Goal: Task Accomplishment & Management: Manage account settings

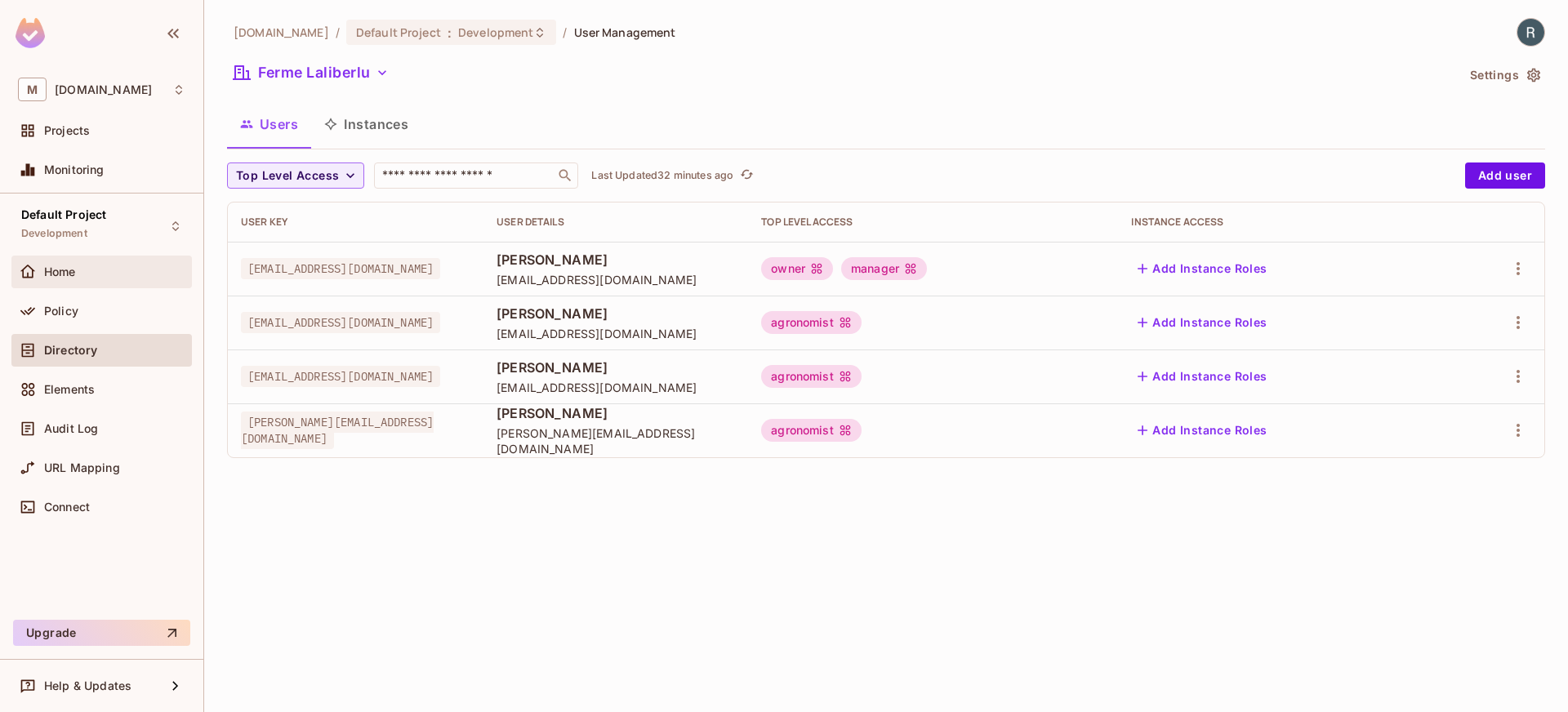
click at [82, 277] on div "Home" at bounding box center [101, 272] width 168 height 20
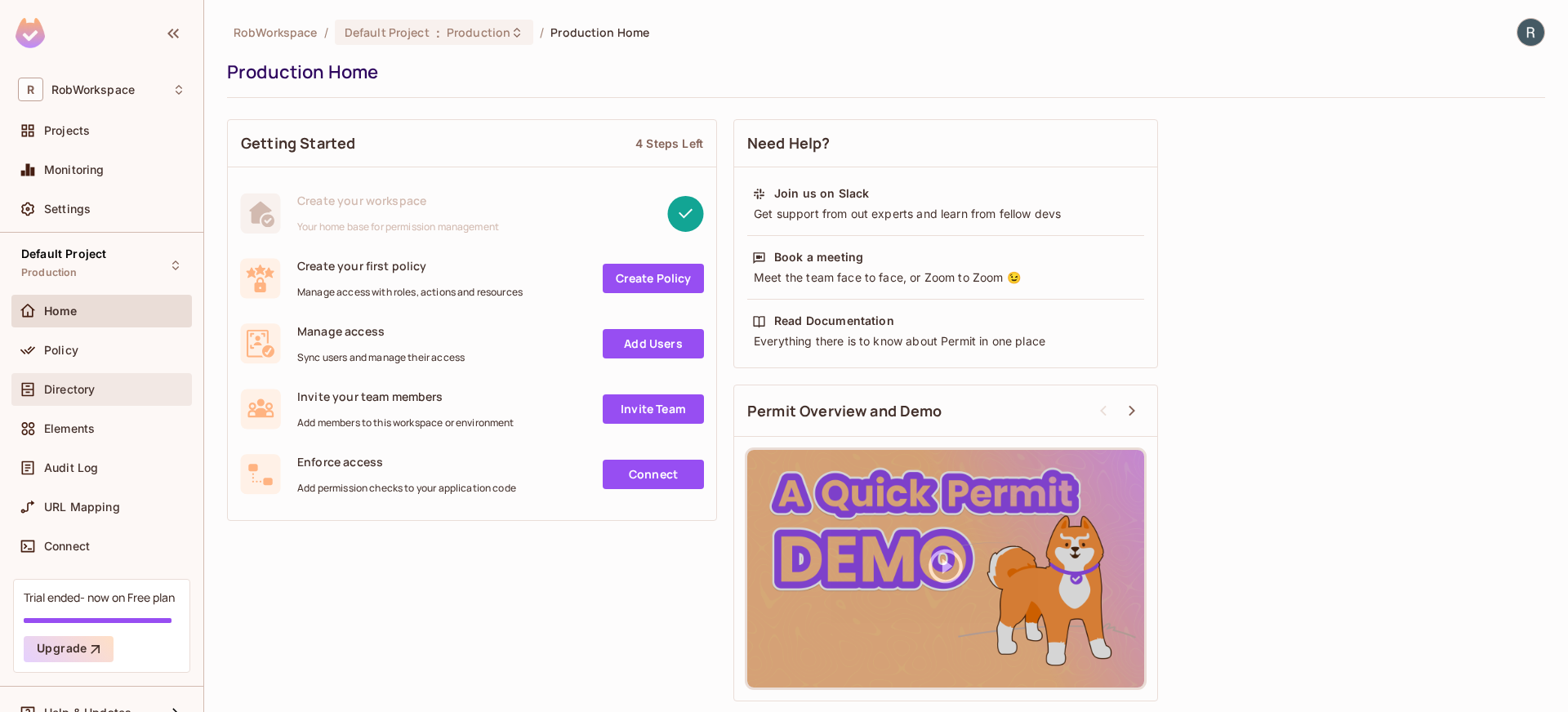
click at [82, 384] on span "Directory" at bounding box center [69, 390] width 51 height 13
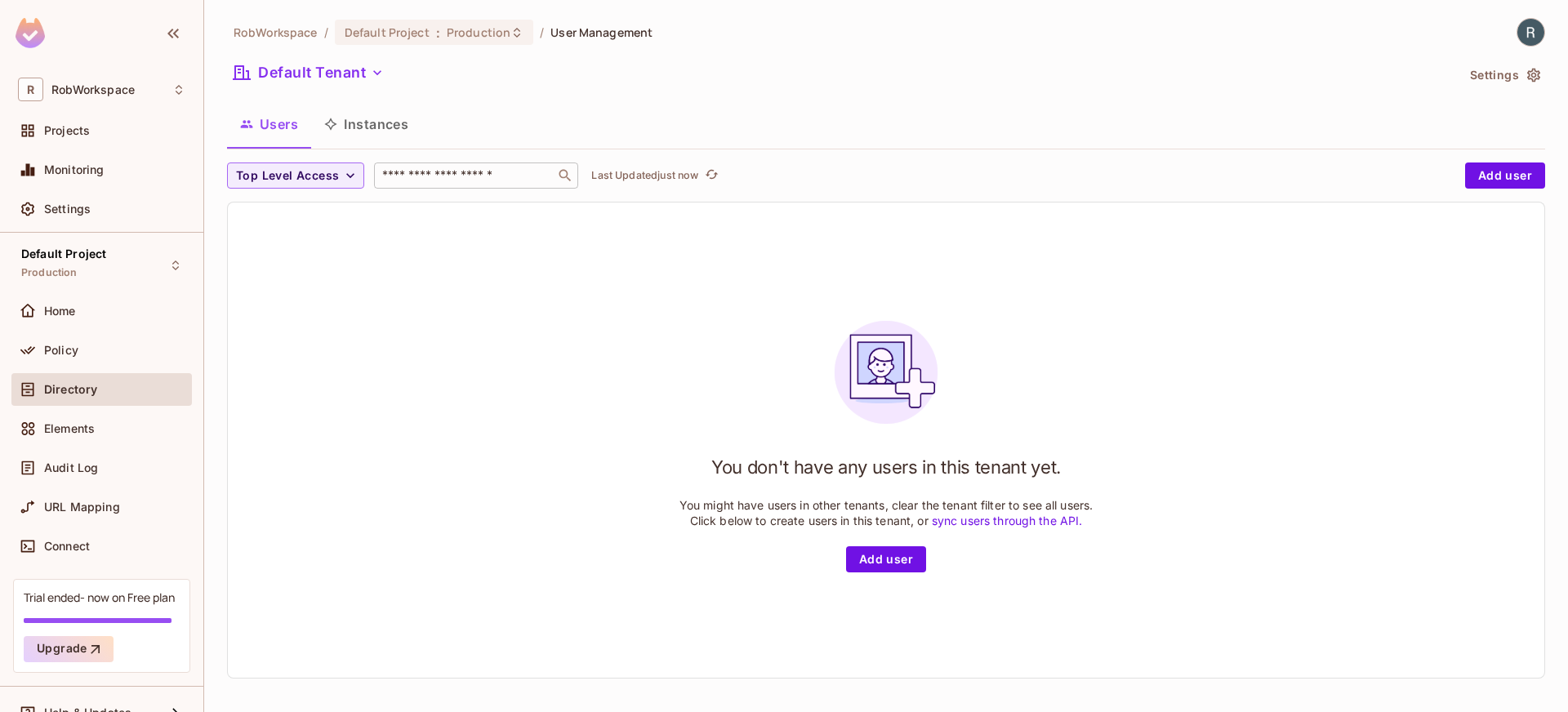
click at [410, 176] on input "text" at bounding box center [465, 175] width 171 height 16
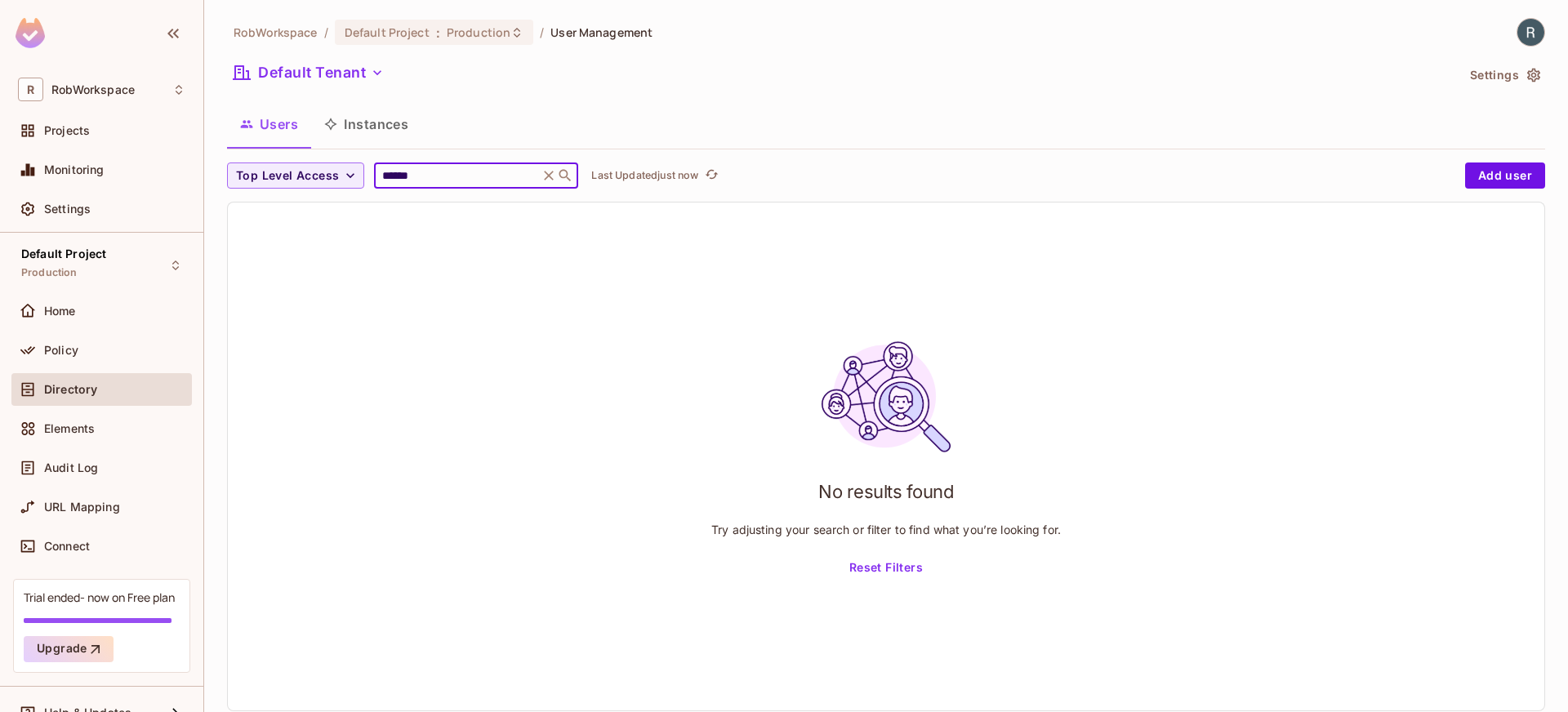
type input "******"
drag, startPoint x: 549, startPoint y: 175, endPoint x: 392, endPoint y: 98, distance: 174.9
click at [547, 174] on icon at bounding box center [548, 175] width 16 height 16
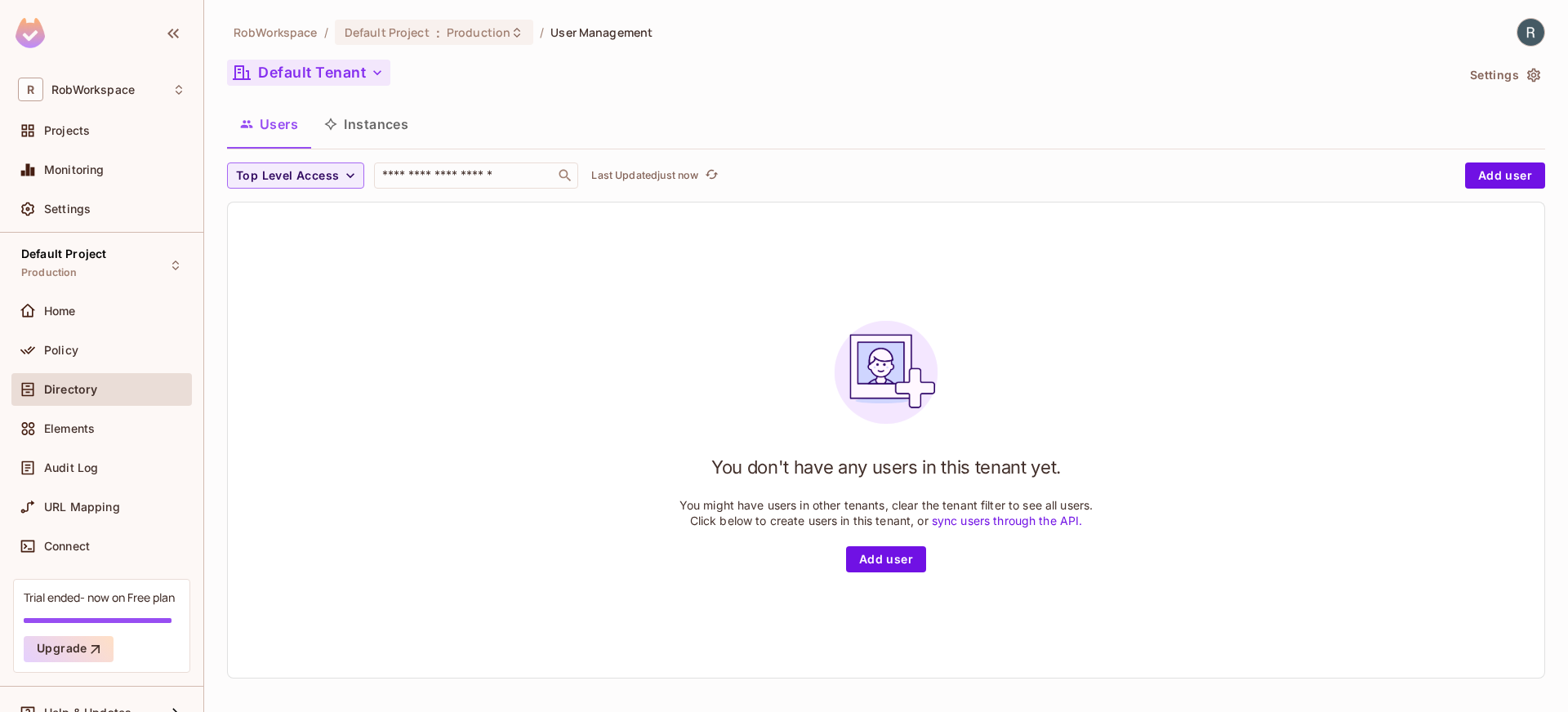
click at [331, 79] on button "Default Tenant" at bounding box center [308, 73] width 163 height 26
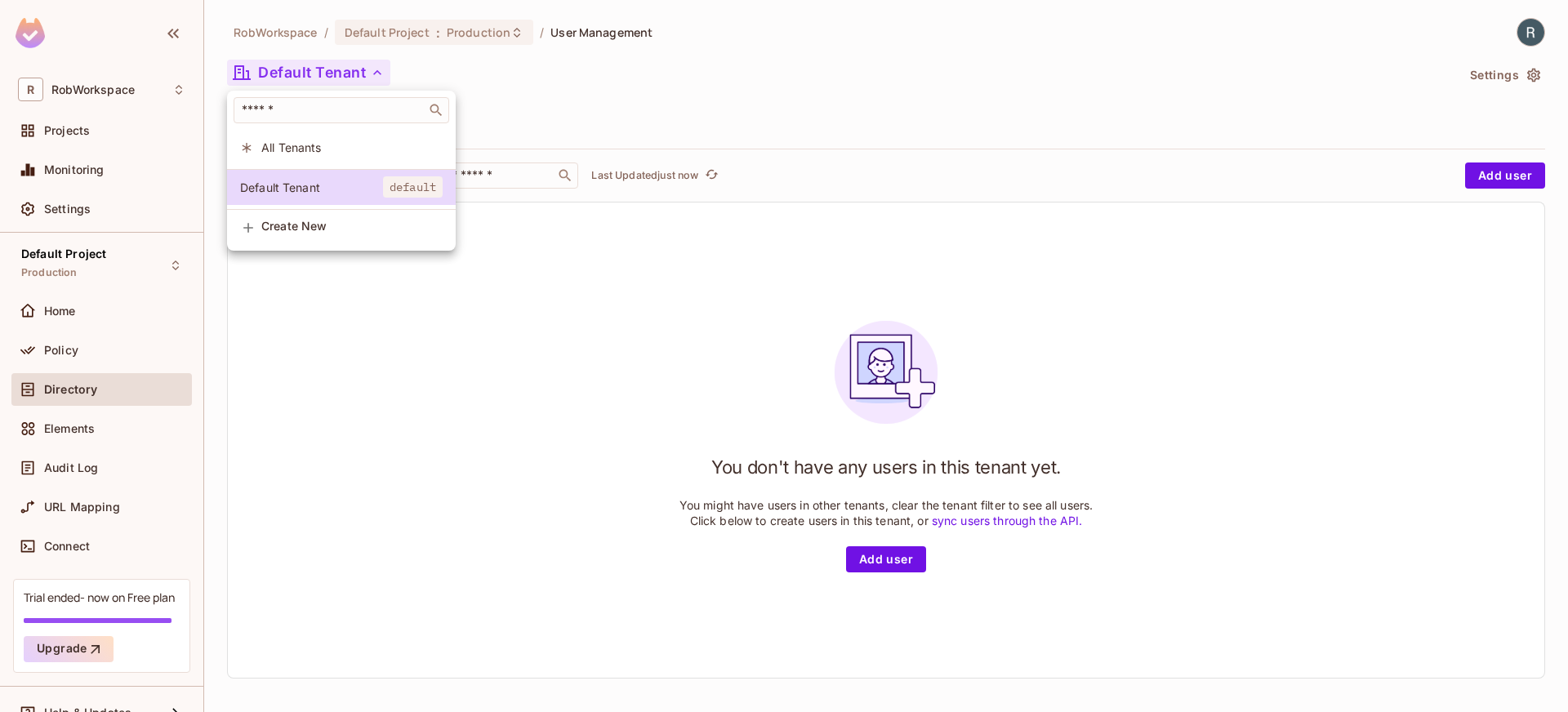
click at [81, 259] on div at bounding box center [784, 356] width 1568 height 712
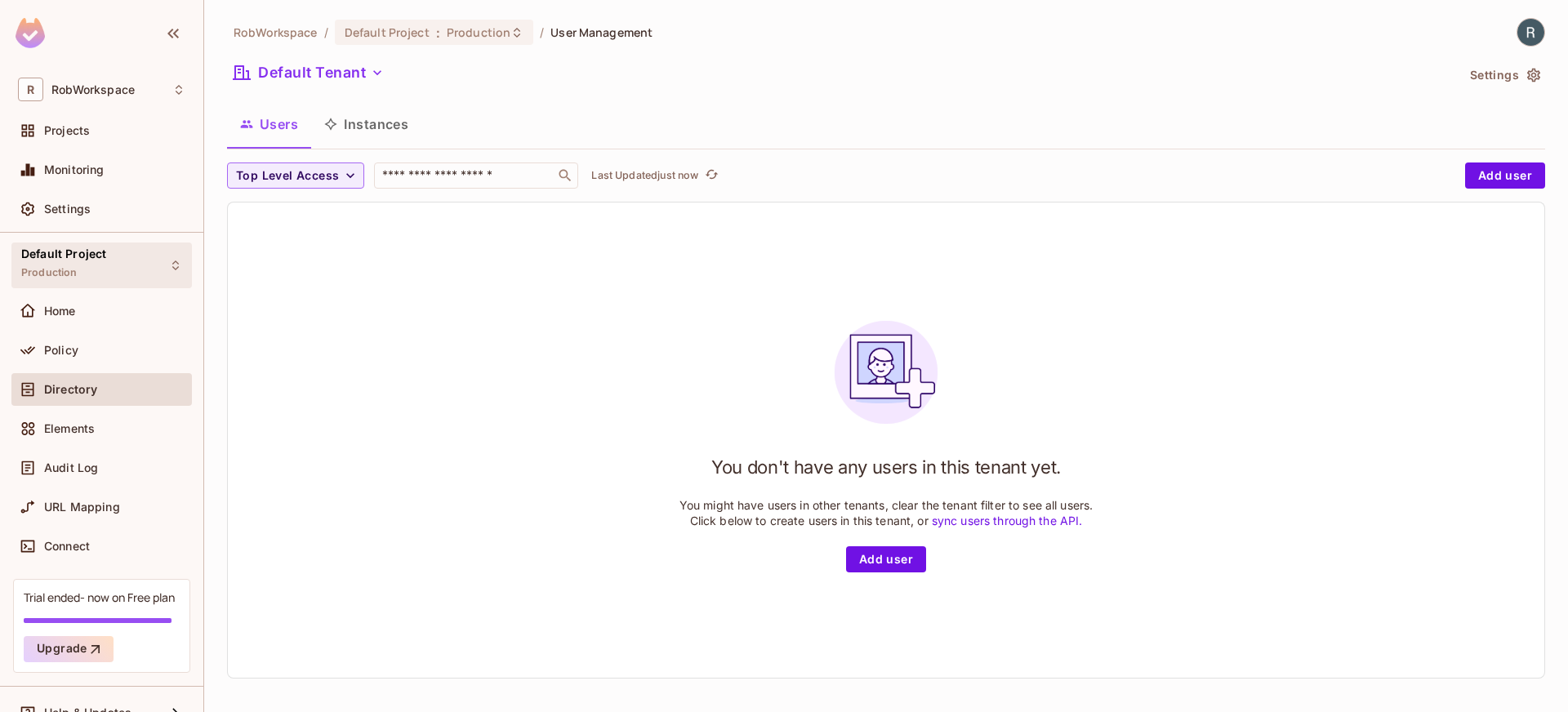
click at [75, 253] on span "Default Project" at bounding box center [64, 254] width 85 height 13
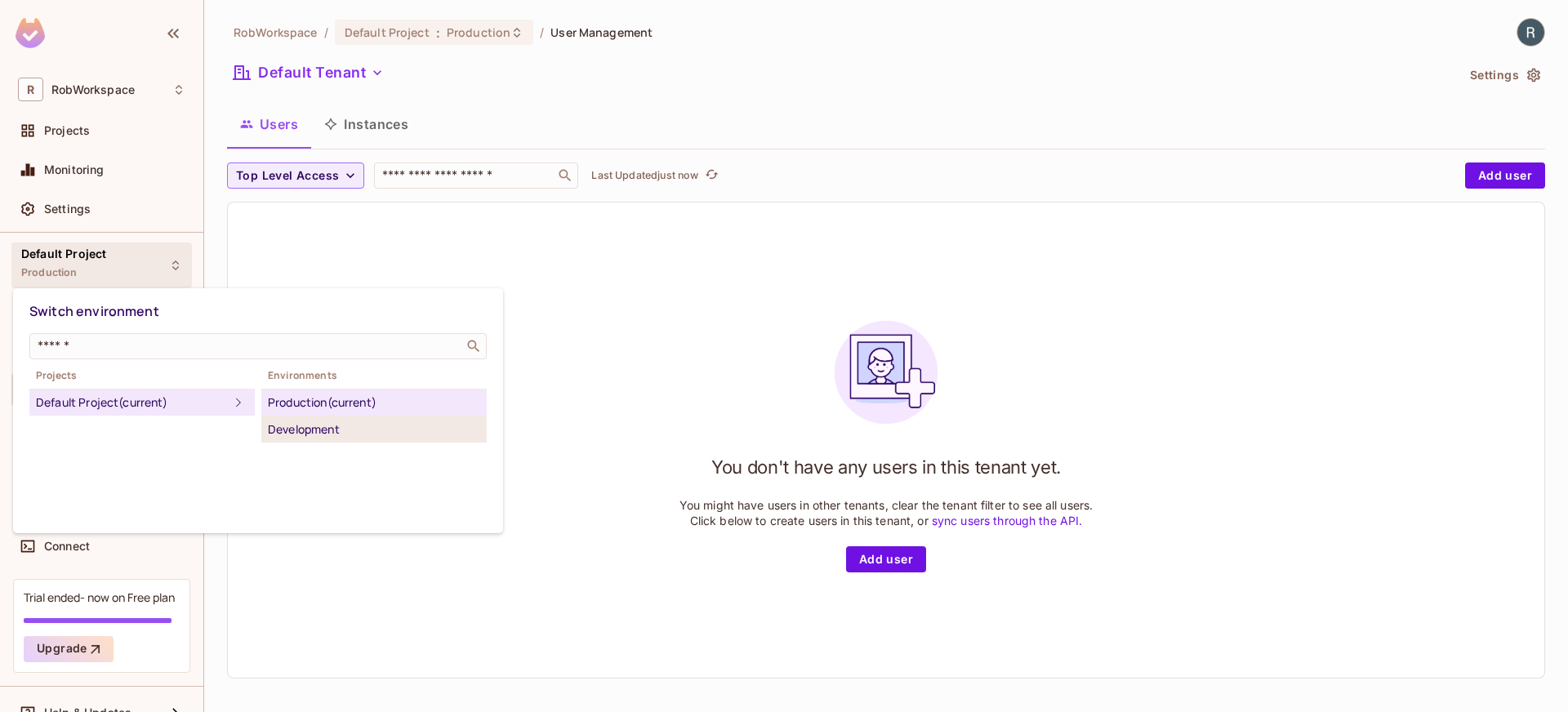
click at [303, 441] on li "Development" at bounding box center [374, 430] width 226 height 26
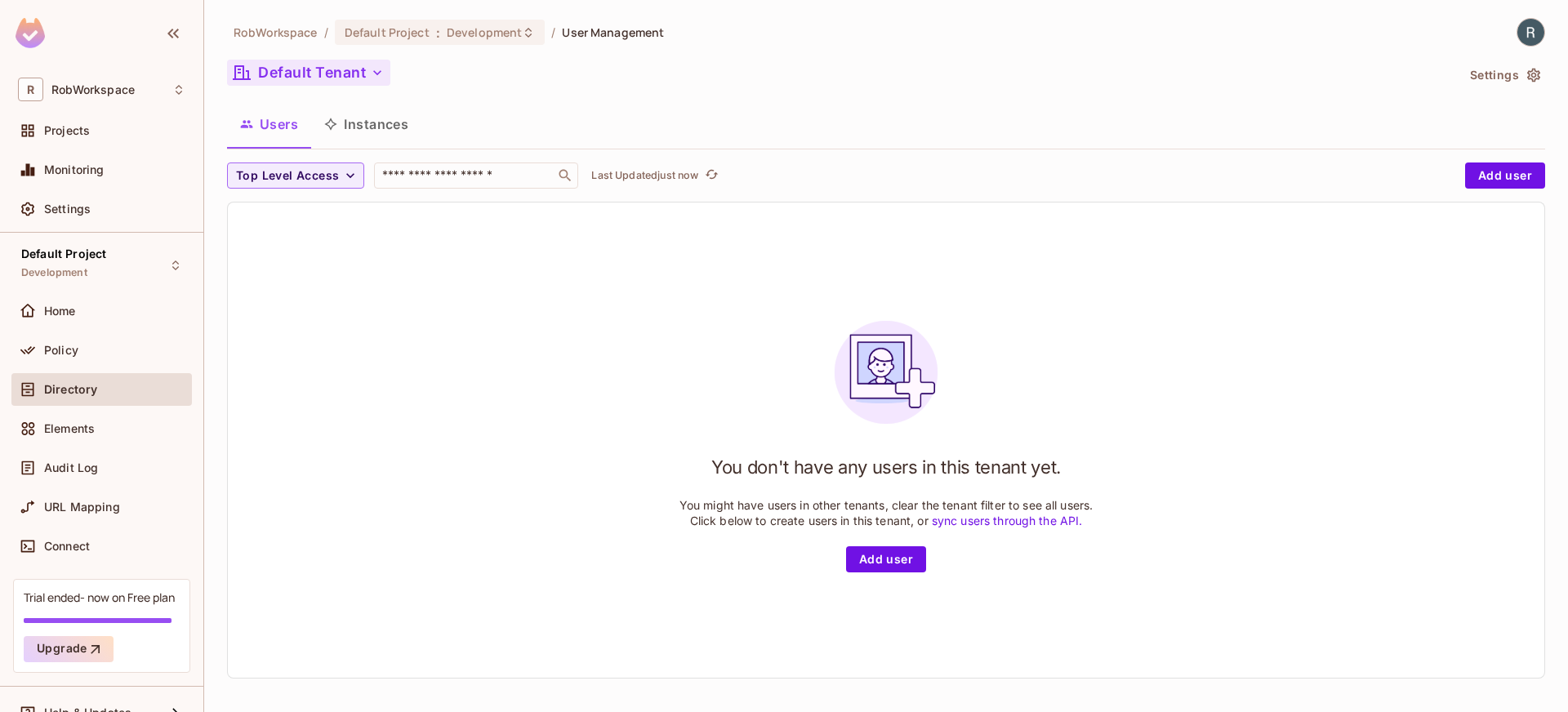
click at [326, 68] on button "Default Tenant" at bounding box center [308, 73] width 163 height 26
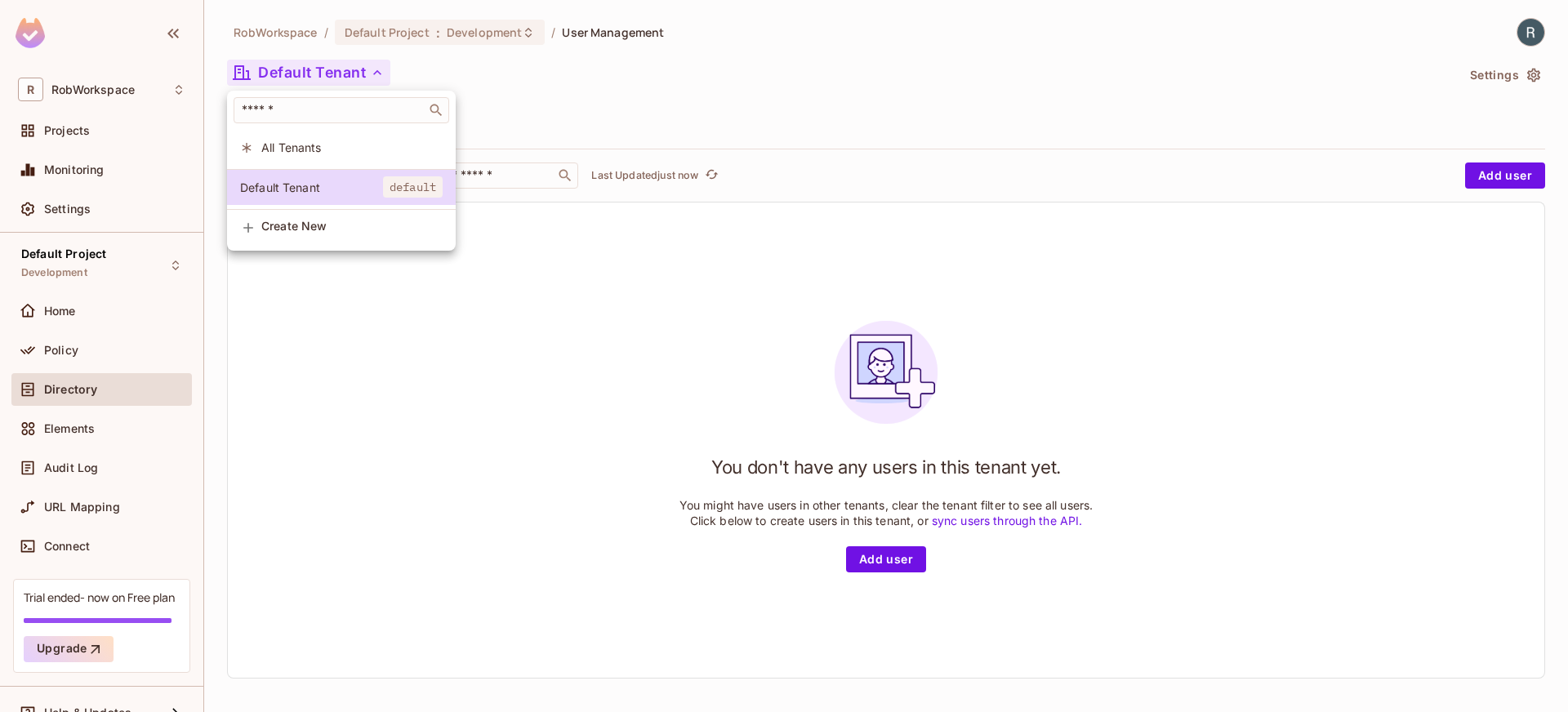
click at [326, 69] on div at bounding box center [784, 356] width 1568 height 712
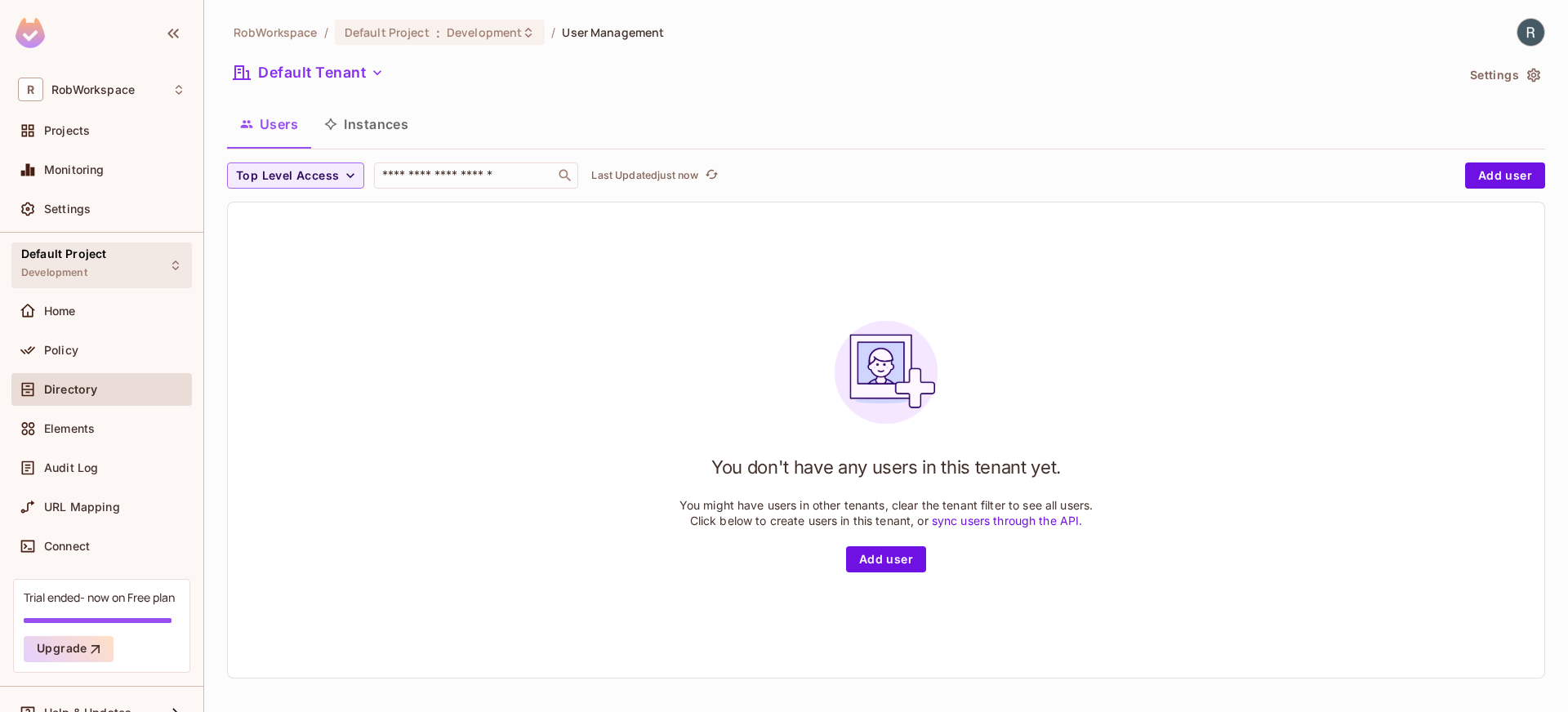
click at [87, 277] on div "Default Project Development" at bounding box center [64, 264] width 85 height 35
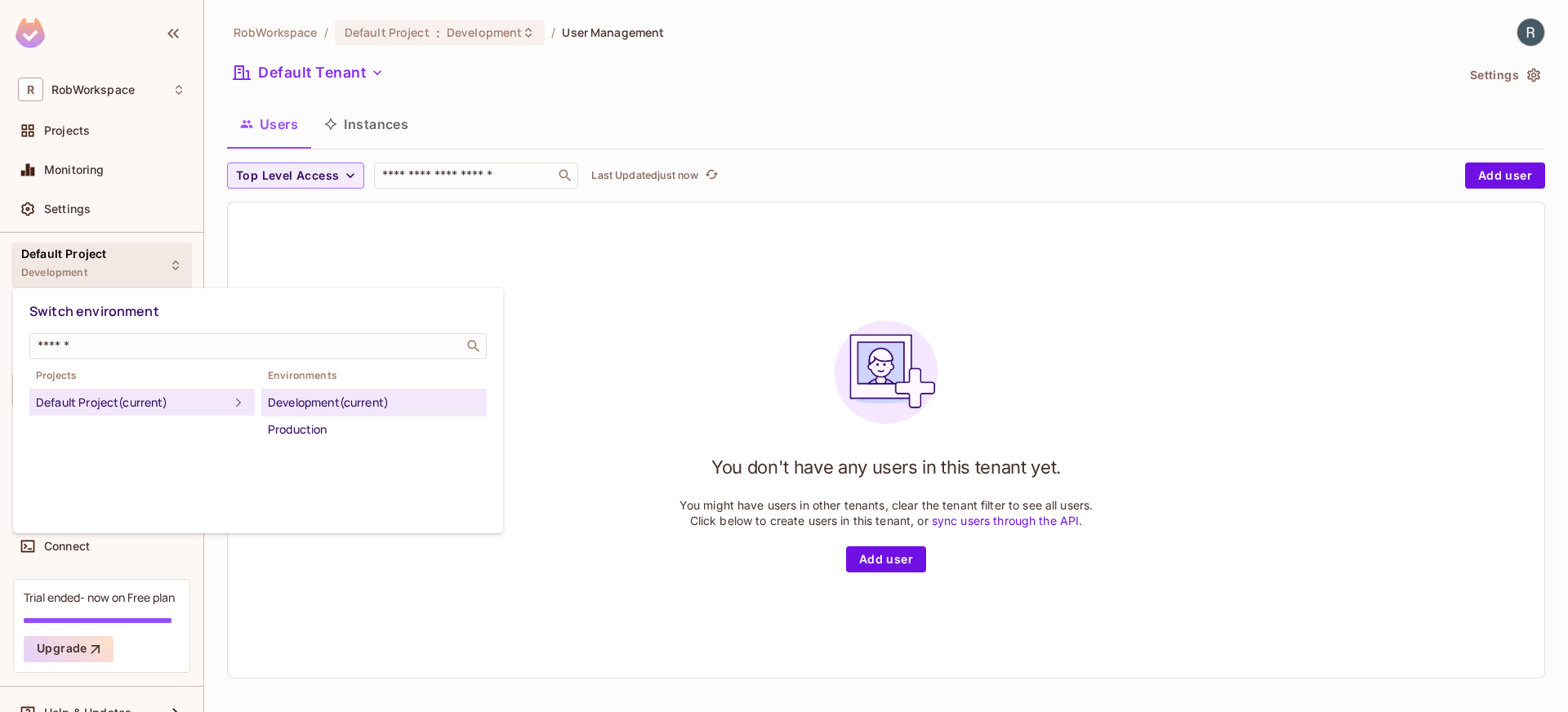
drag, startPoint x: 135, startPoint y: 86, endPoint x: 118, endPoint y: 82, distance: 17.5
click at [135, 86] on div at bounding box center [784, 356] width 1568 height 712
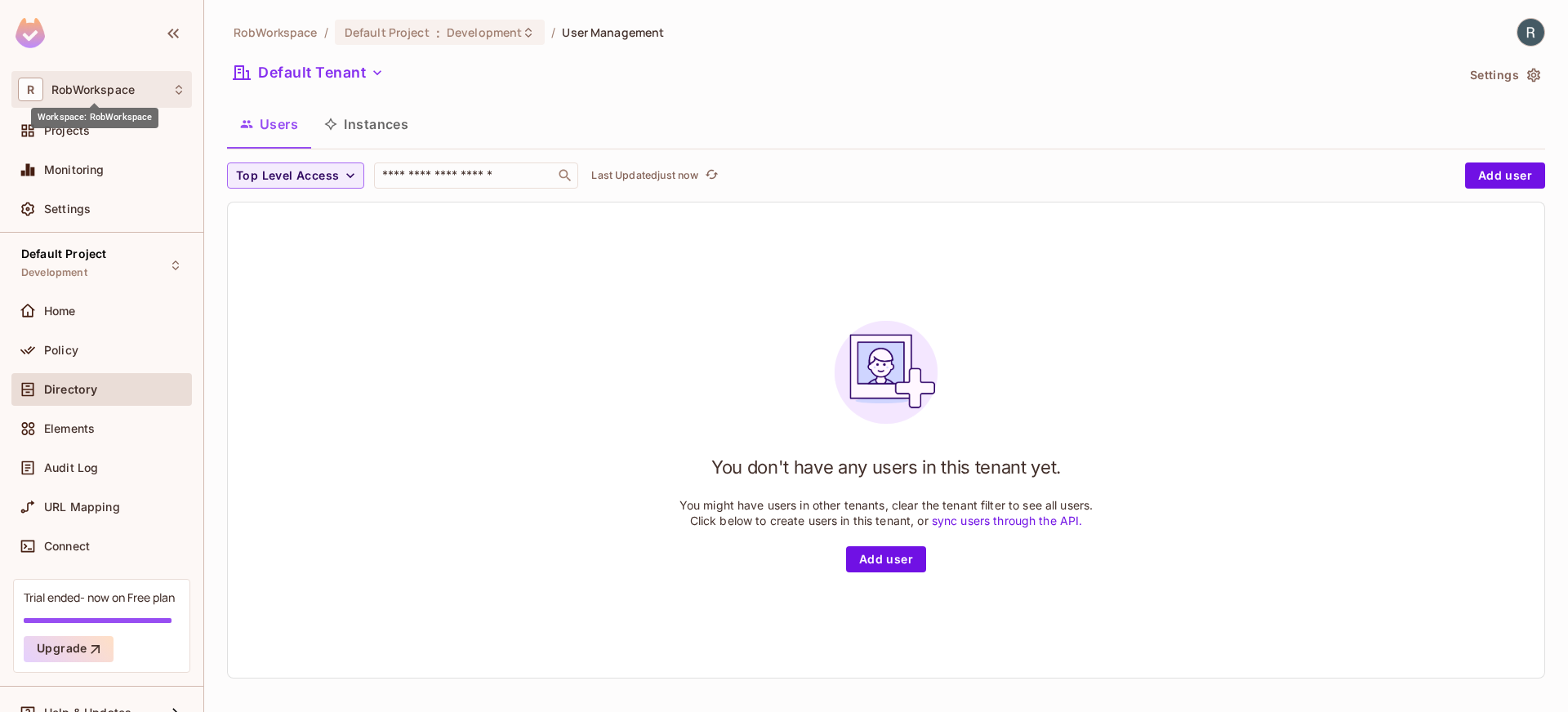
click at [100, 93] on span "RobWorkspace" at bounding box center [93, 90] width 83 height 13
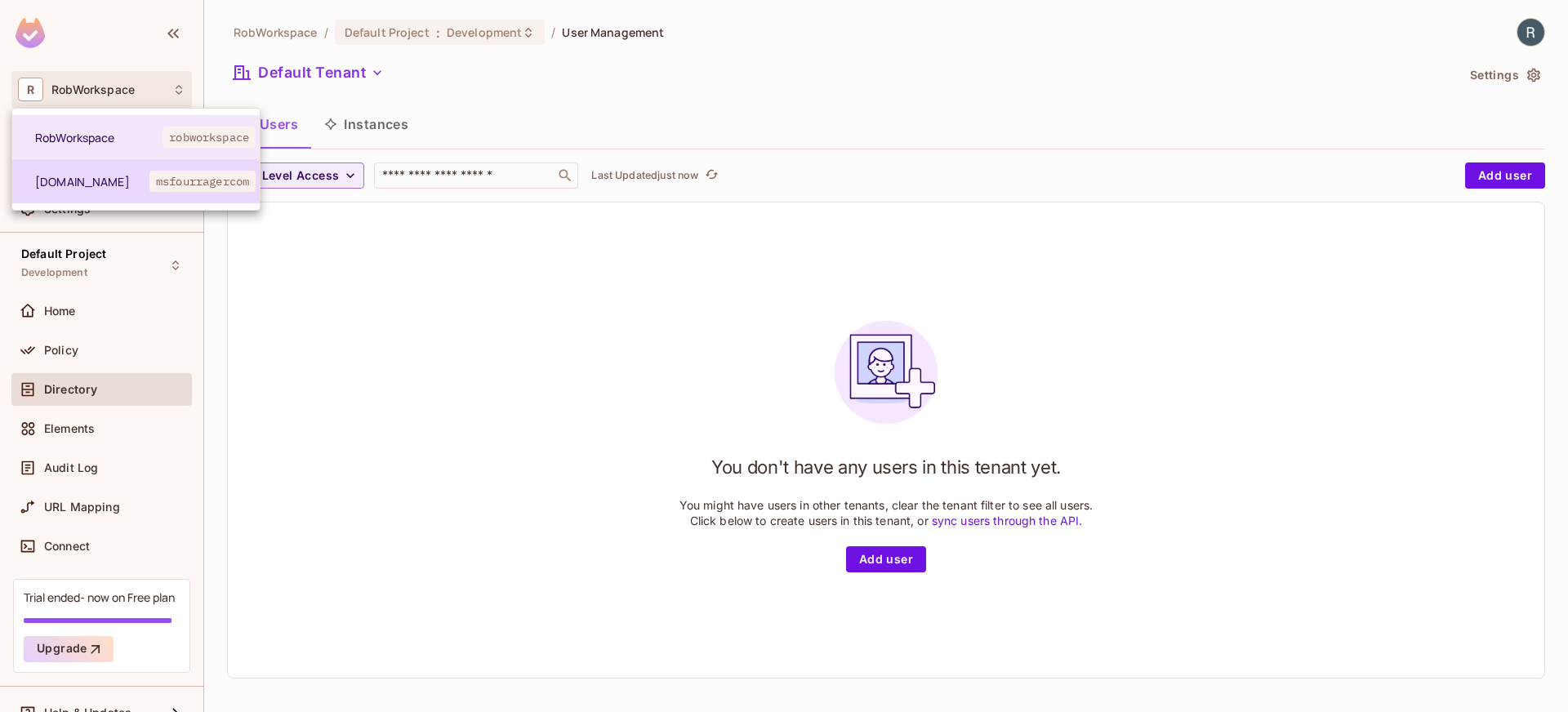
click at [82, 185] on span "[DOMAIN_NAME]" at bounding box center [92, 182] width 114 height 16
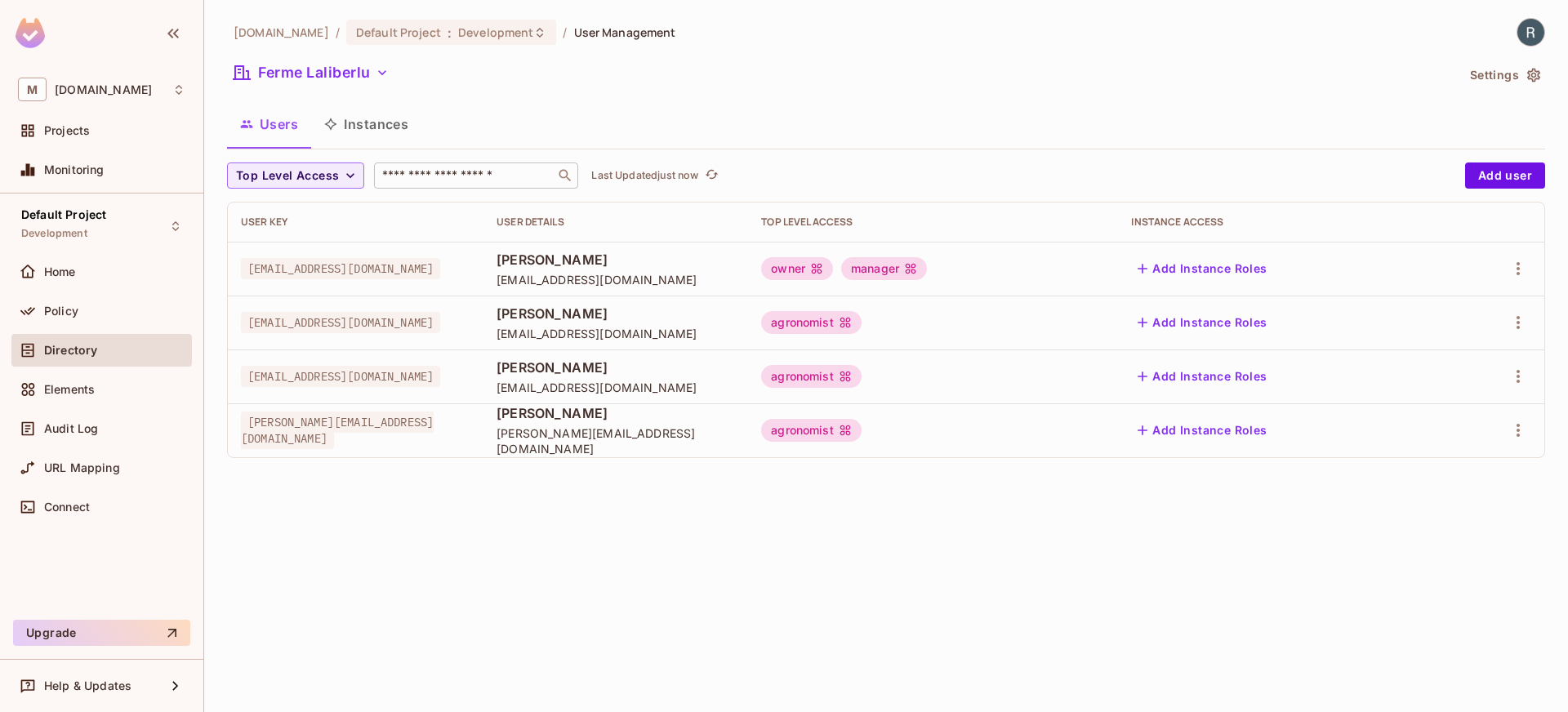
click at [435, 175] on input "text" at bounding box center [465, 175] width 171 height 16
drag, startPoint x: 1076, startPoint y: 111, endPoint x: 1251, endPoint y: 166, distance: 183.4
click at [1077, 111] on div "Users Instances" at bounding box center [885, 125] width 1318 height 41
click at [369, 78] on button "Ferme Laliberlu" at bounding box center [311, 73] width 169 height 26
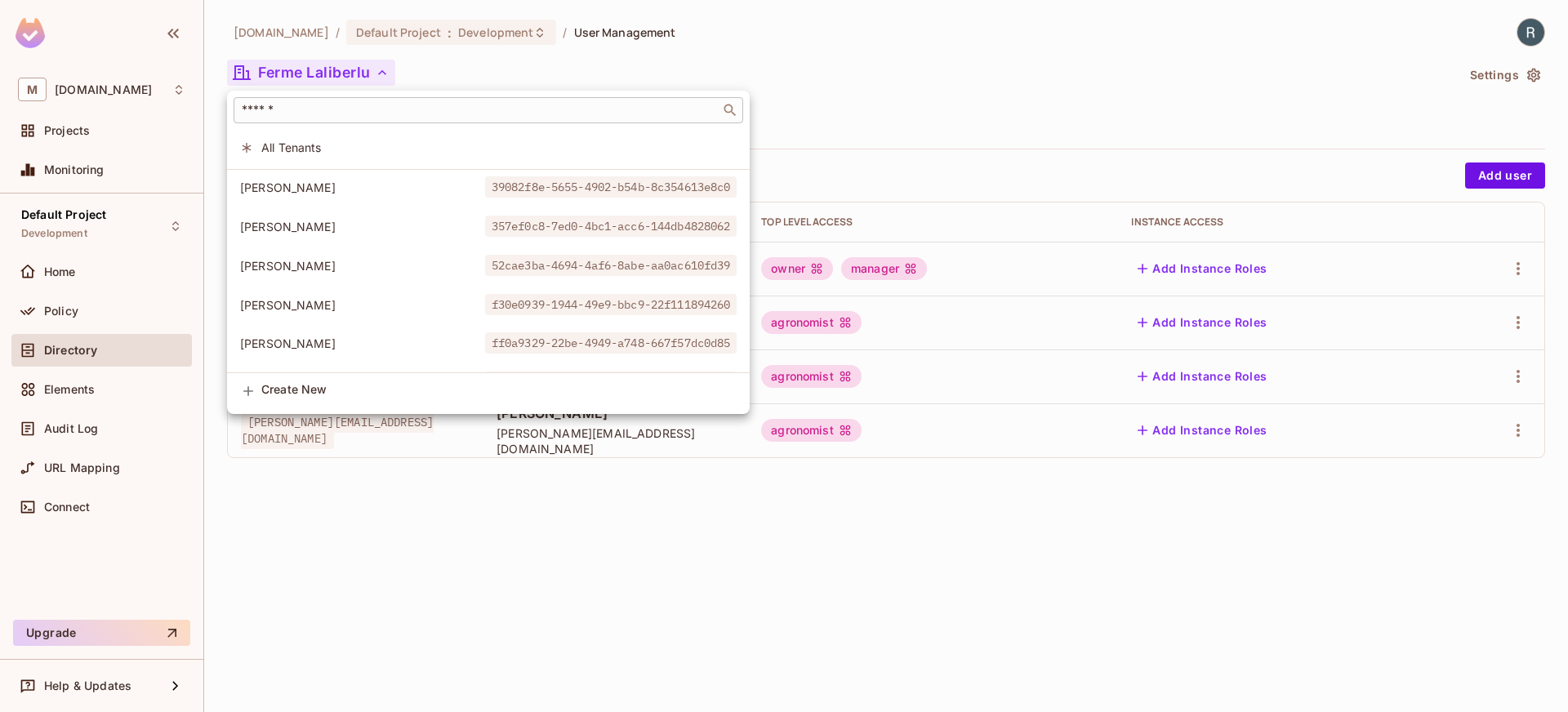
click at [367, 118] on div "​" at bounding box center [488, 111] width 510 height 26
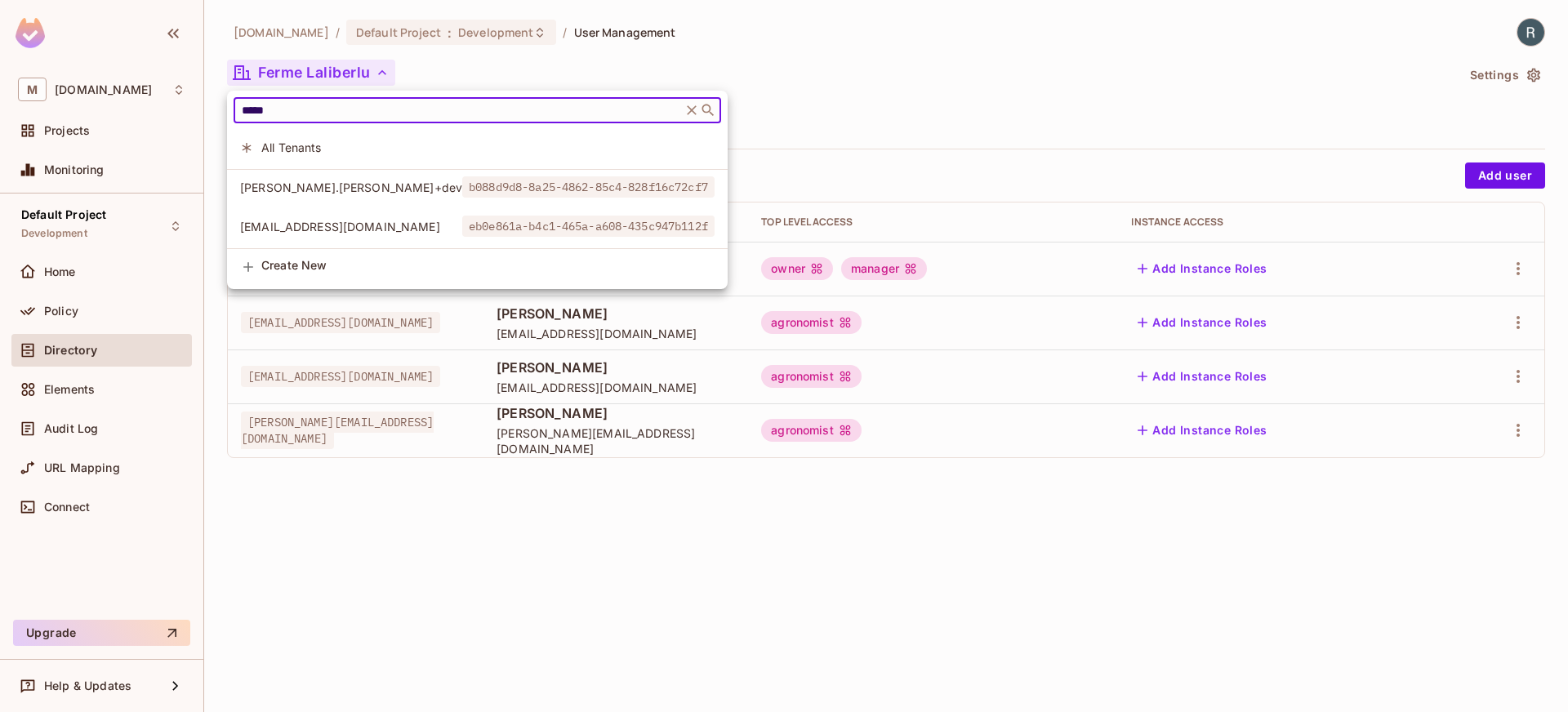
type input "*****"
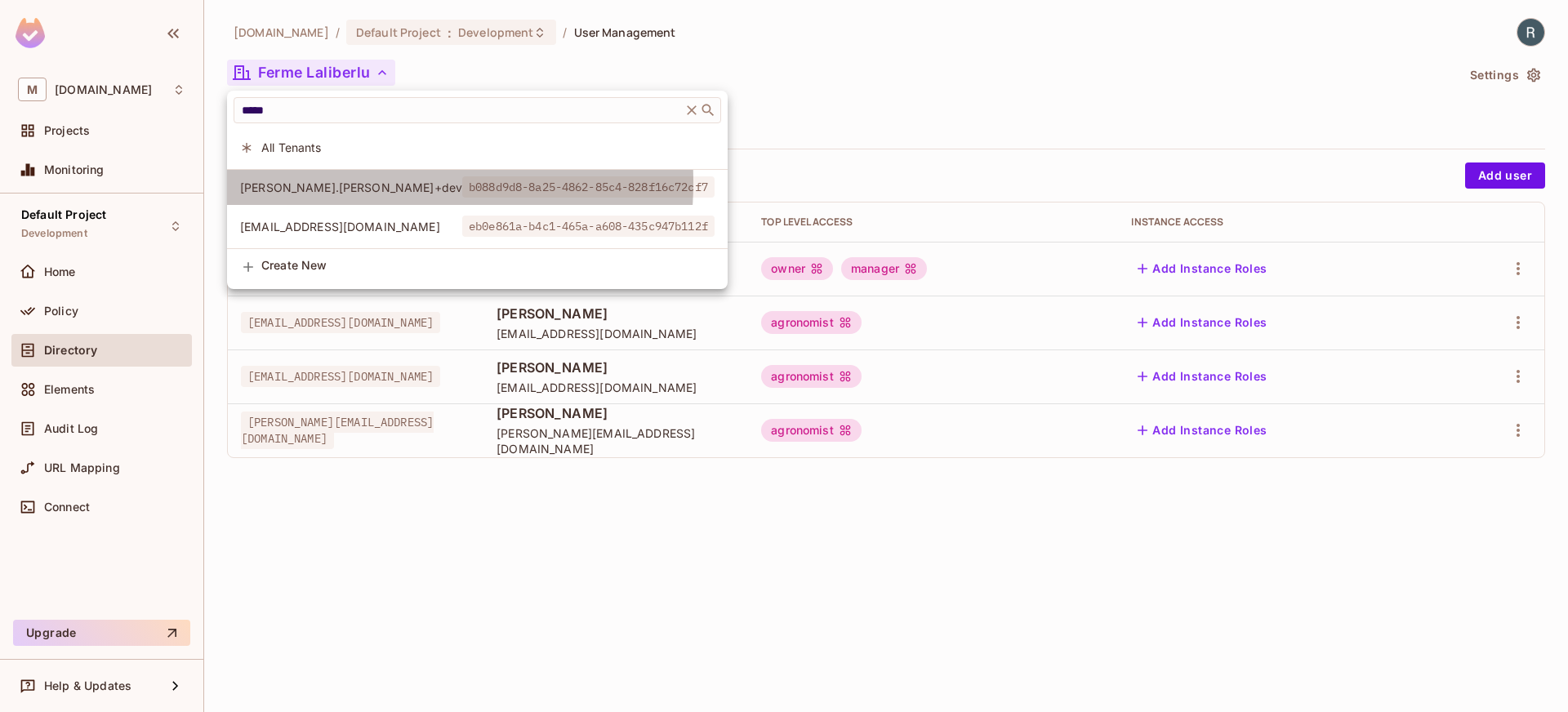
click at [304, 182] on span "[PERSON_NAME].[PERSON_NAME]+dev" at bounding box center [350, 187] width 222 height 16
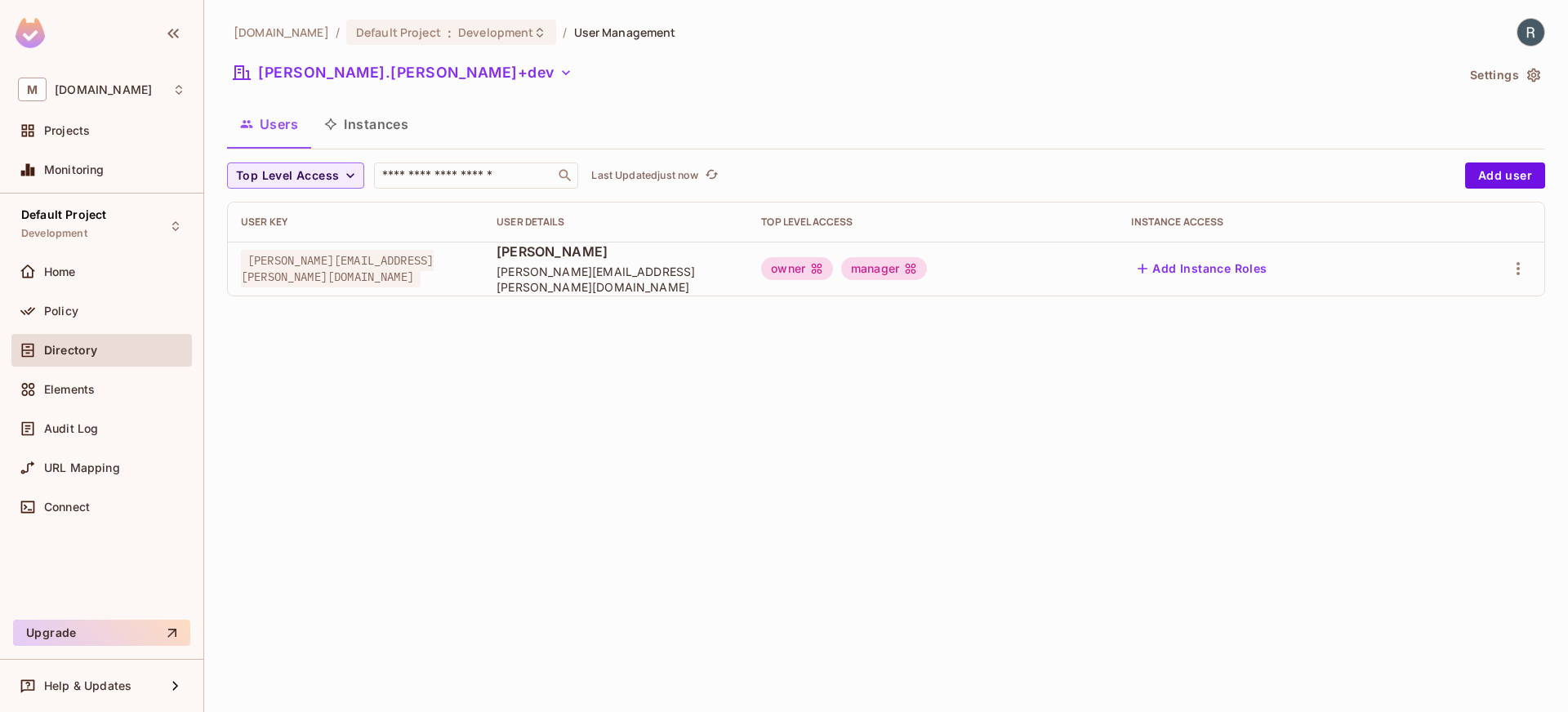
click at [584, 410] on div "[DOMAIN_NAME] / Default Project : Development / User Management [PERSON_NAME].[…" at bounding box center [886, 356] width 1364 height 712
click at [1507, 169] on button "Add user" at bounding box center [1504, 175] width 80 height 26
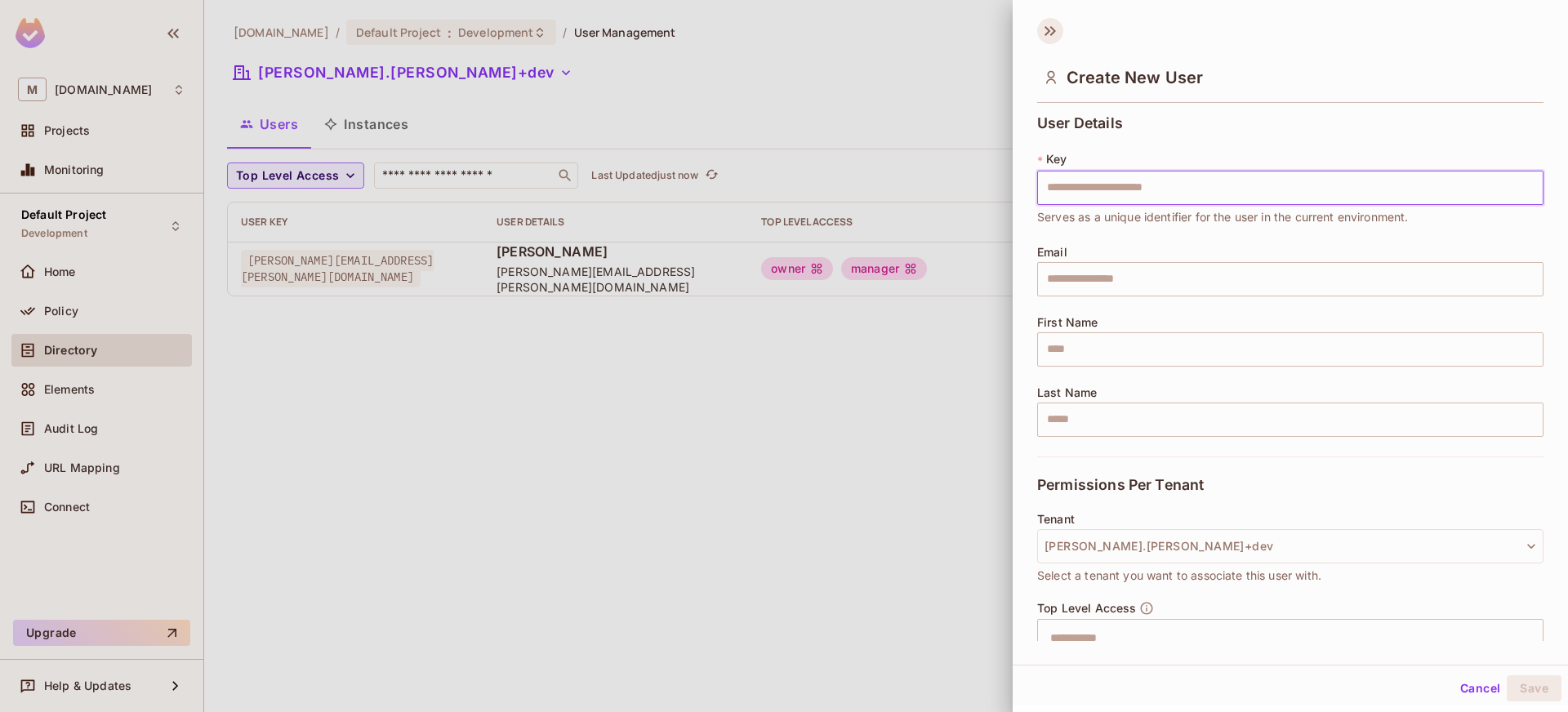
click at [1055, 37] on icon at bounding box center [1050, 31] width 26 height 26
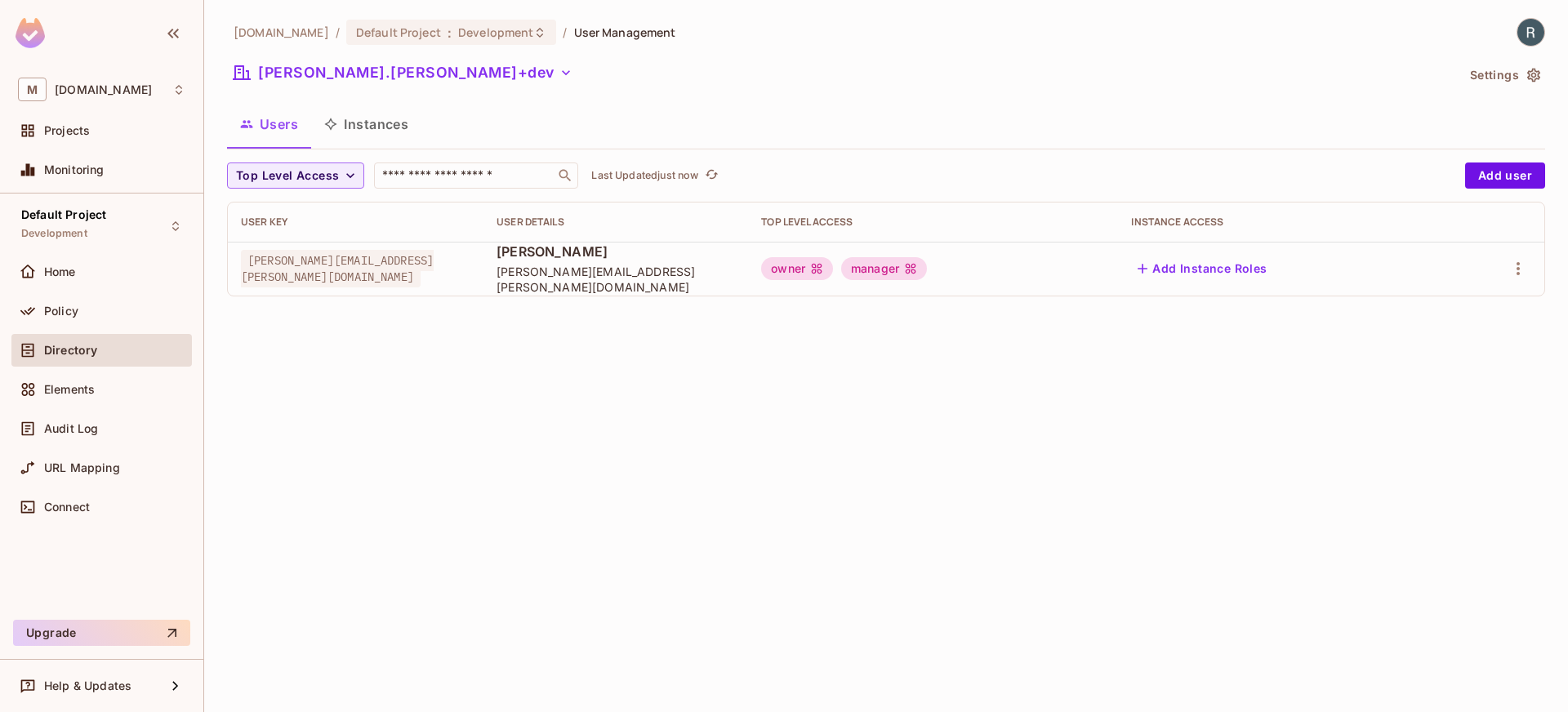
click at [727, 400] on div "[DOMAIN_NAME] / Default Project : Development / User Management [PERSON_NAME].[…" at bounding box center [886, 356] width 1364 height 712
click at [499, 319] on div "[DOMAIN_NAME] / Default Project : Development / User Management [PERSON_NAME].[…" at bounding box center [886, 356] width 1364 height 712
click at [921, 245] on td "owner manager" at bounding box center [933, 269] width 370 height 54
click at [1520, 274] on icon "button" at bounding box center [1517, 268] width 20 height 20
click at [1441, 311] on div "Edit" at bounding box center [1432, 305] width 22 height 16
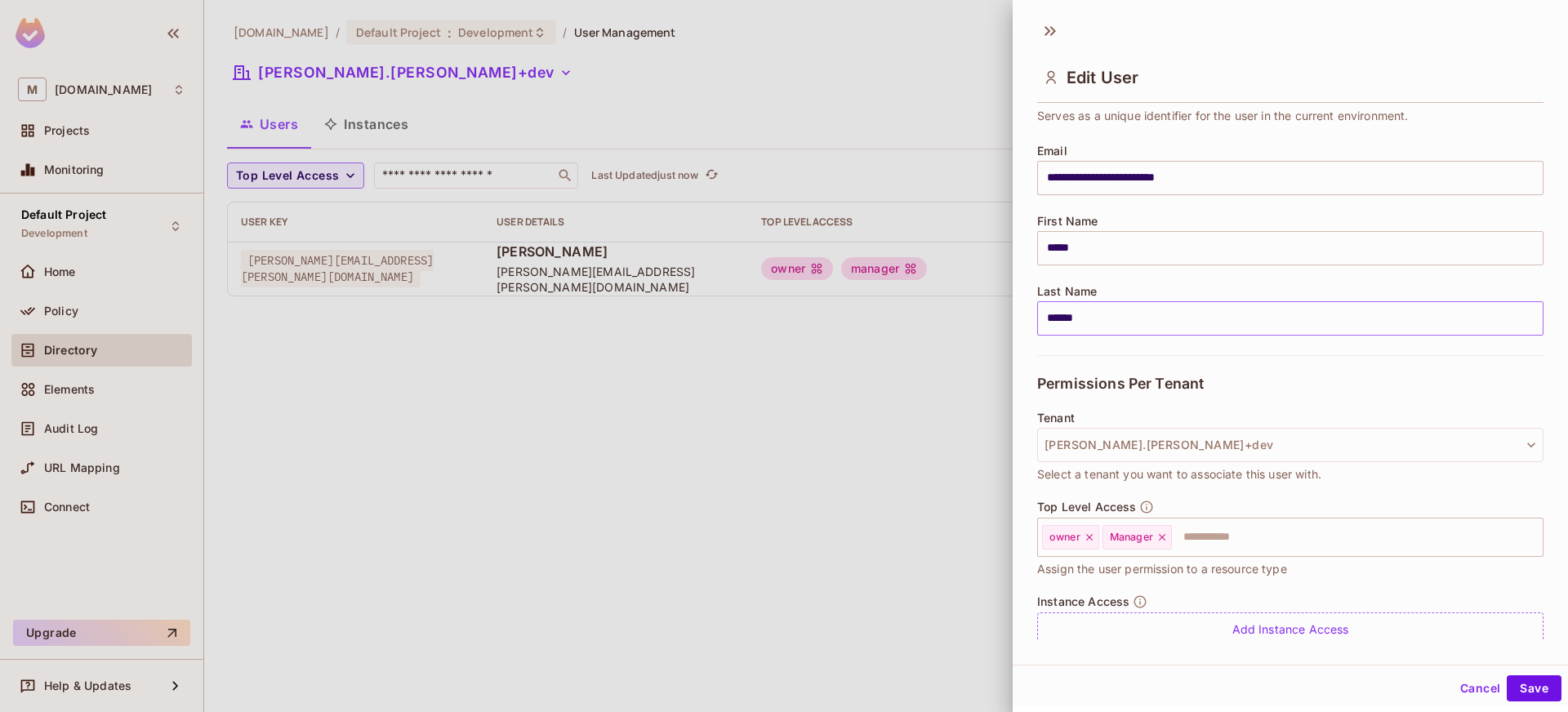
scroll to position [156, 0]
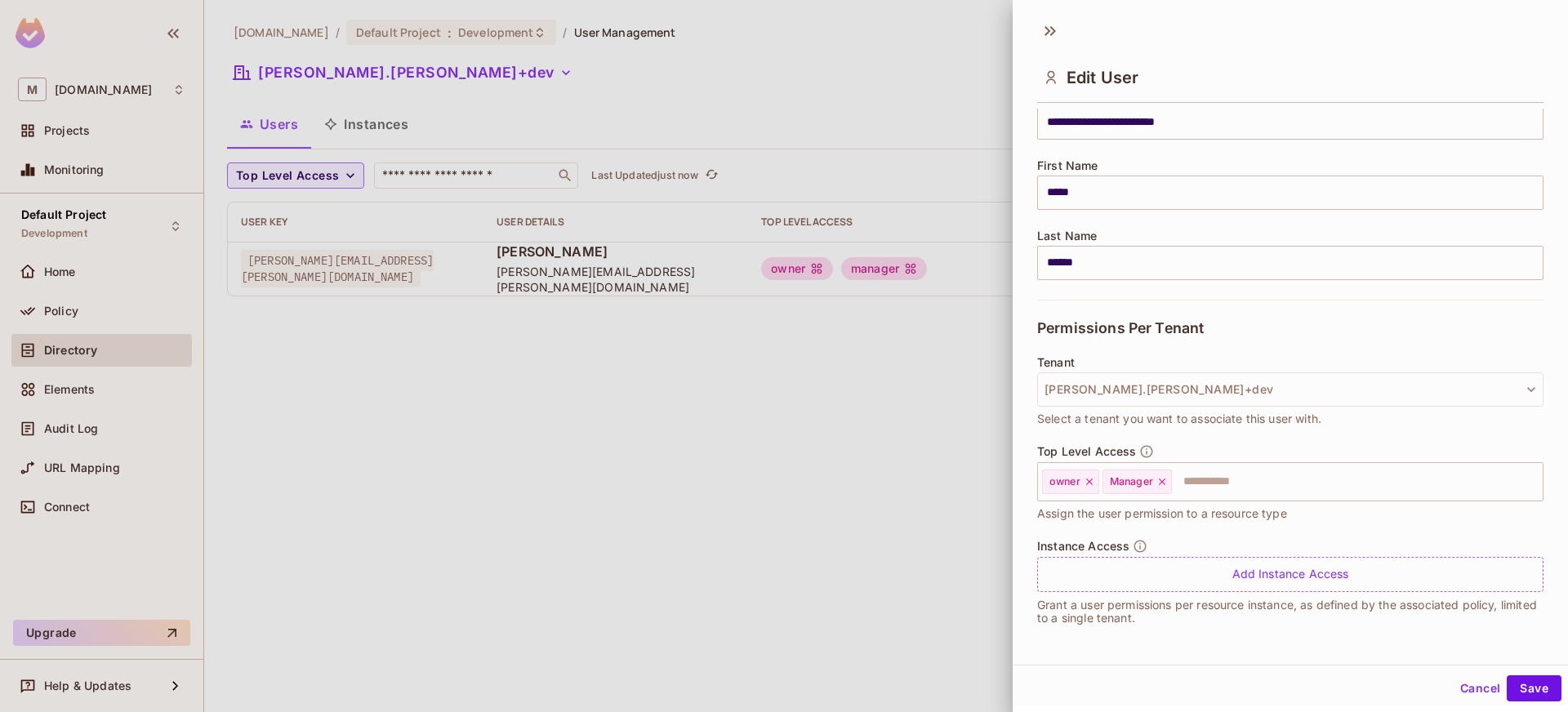
click at [762, 487] on div at bounding box center [784, 356] width 1568 height 712
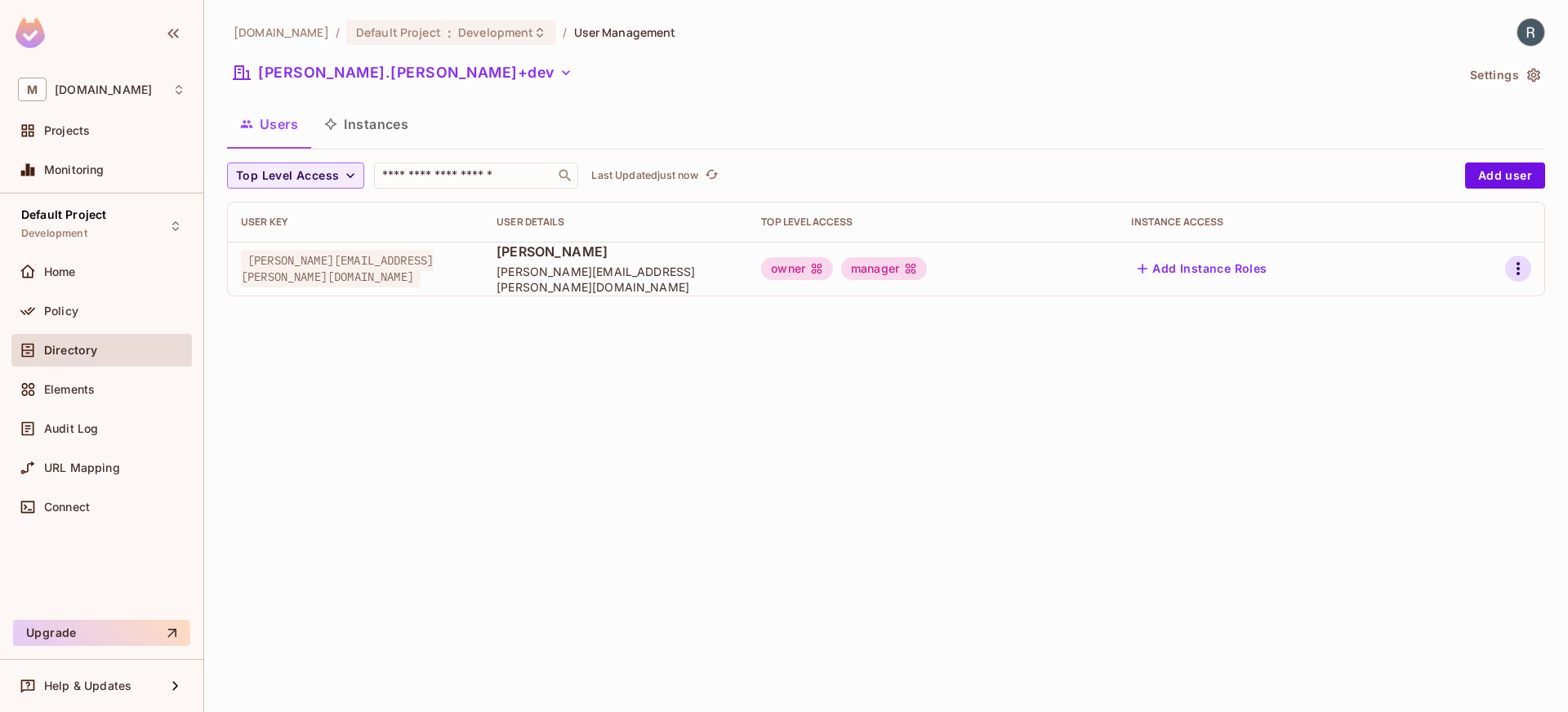
click at [1523, 277] on icon "button" at bounding box center [1517, 268] width 20 height 20
click at [554, 342] on div at bounding box center [784, 356] width 1568 height 712
click at [324, 274] on span "[PERSON_NAME][EMAIL_ADDRESS][PERSON_NAME][DOMAIN_NAME]" at bounding box center [337, 269] width 193 height 37
click at [324, 274] on span "[PERSON_NAME][EMAIL_ADDRESS][PERSON_NAME][DOMAIN_NAME]" at bounding box center [337, 269] width 193 height 37
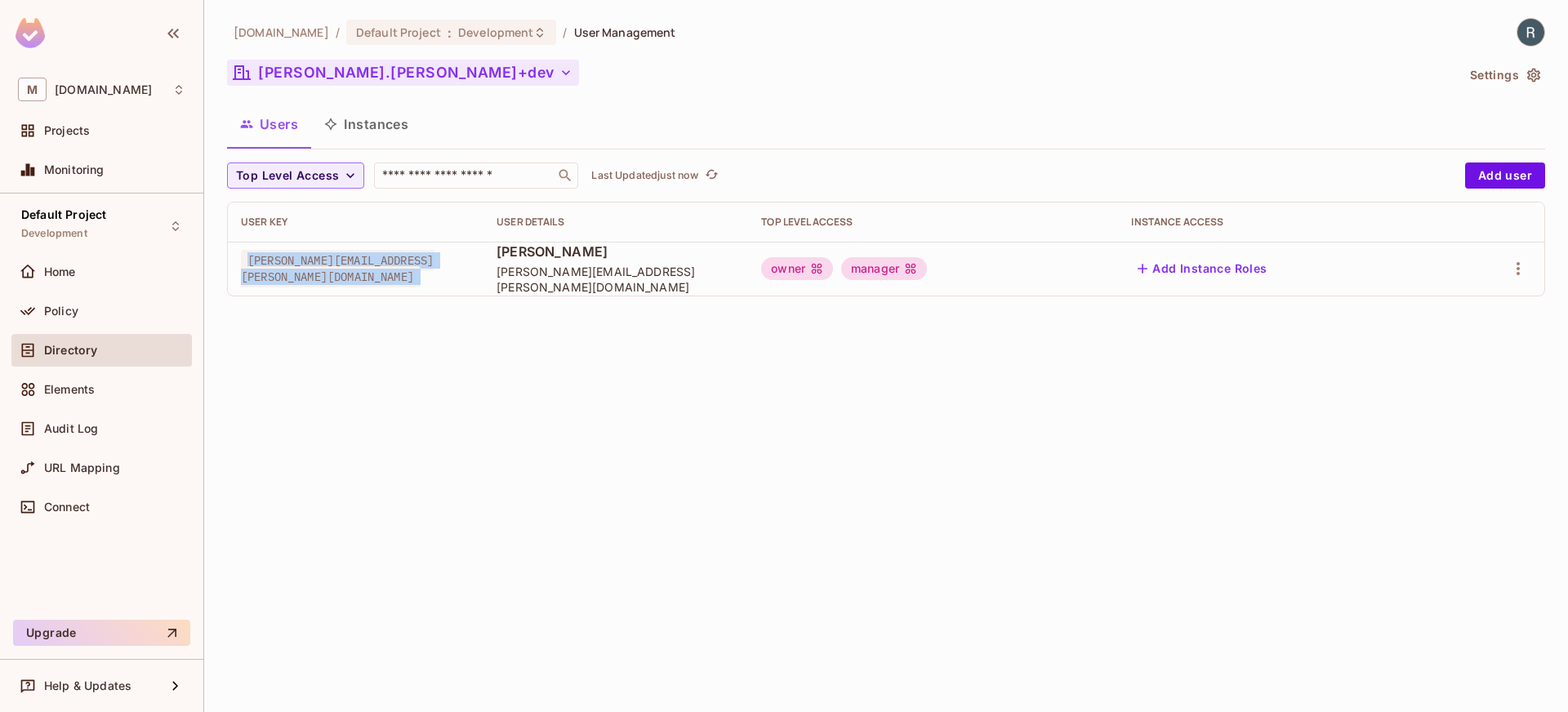
click at [366, 63] on button "[PERSON_NAME].[PERSON_NAME]+dev" at bounding box center [403, 73] width 352 height 26
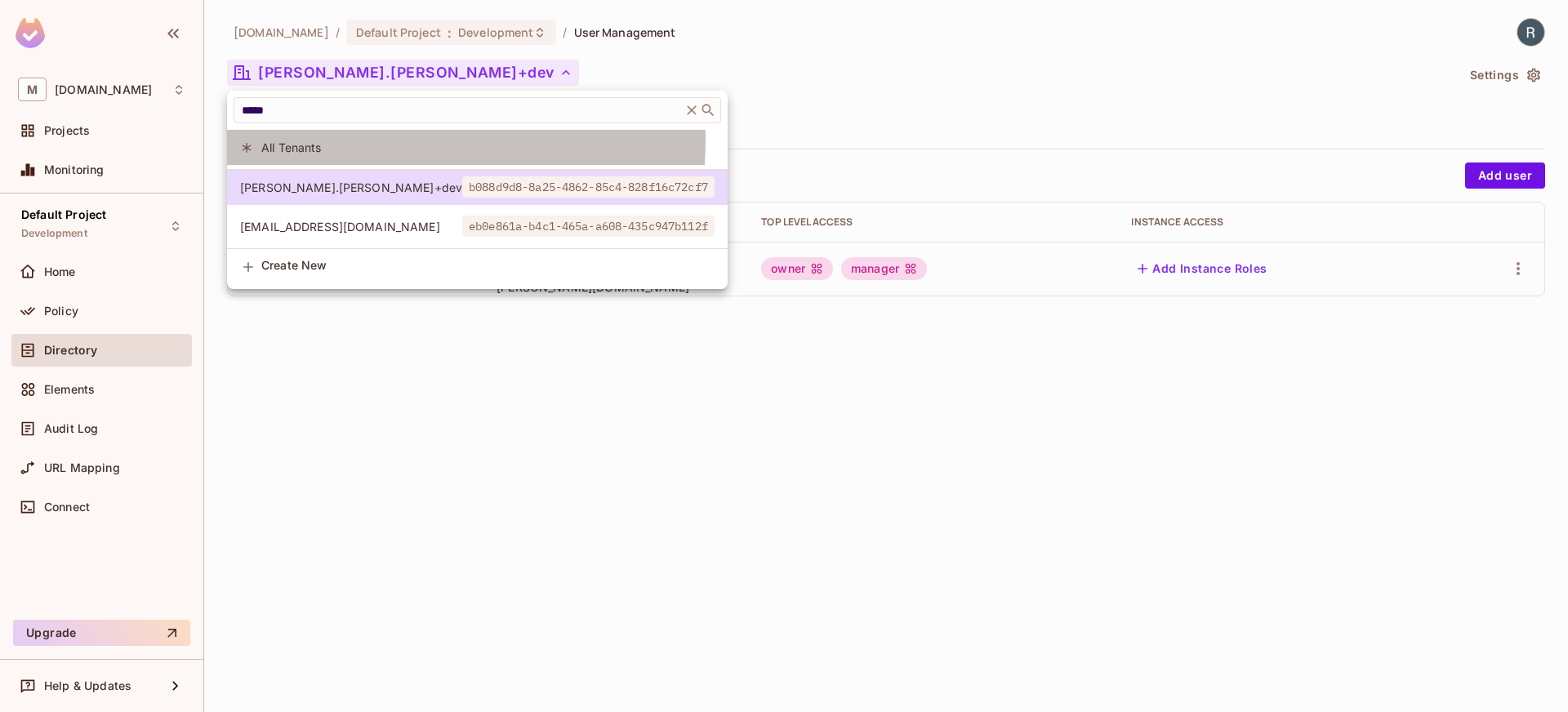
click at [341, 140] on span "All Tenants" at bounding box center [488, 147] width 453 height 16
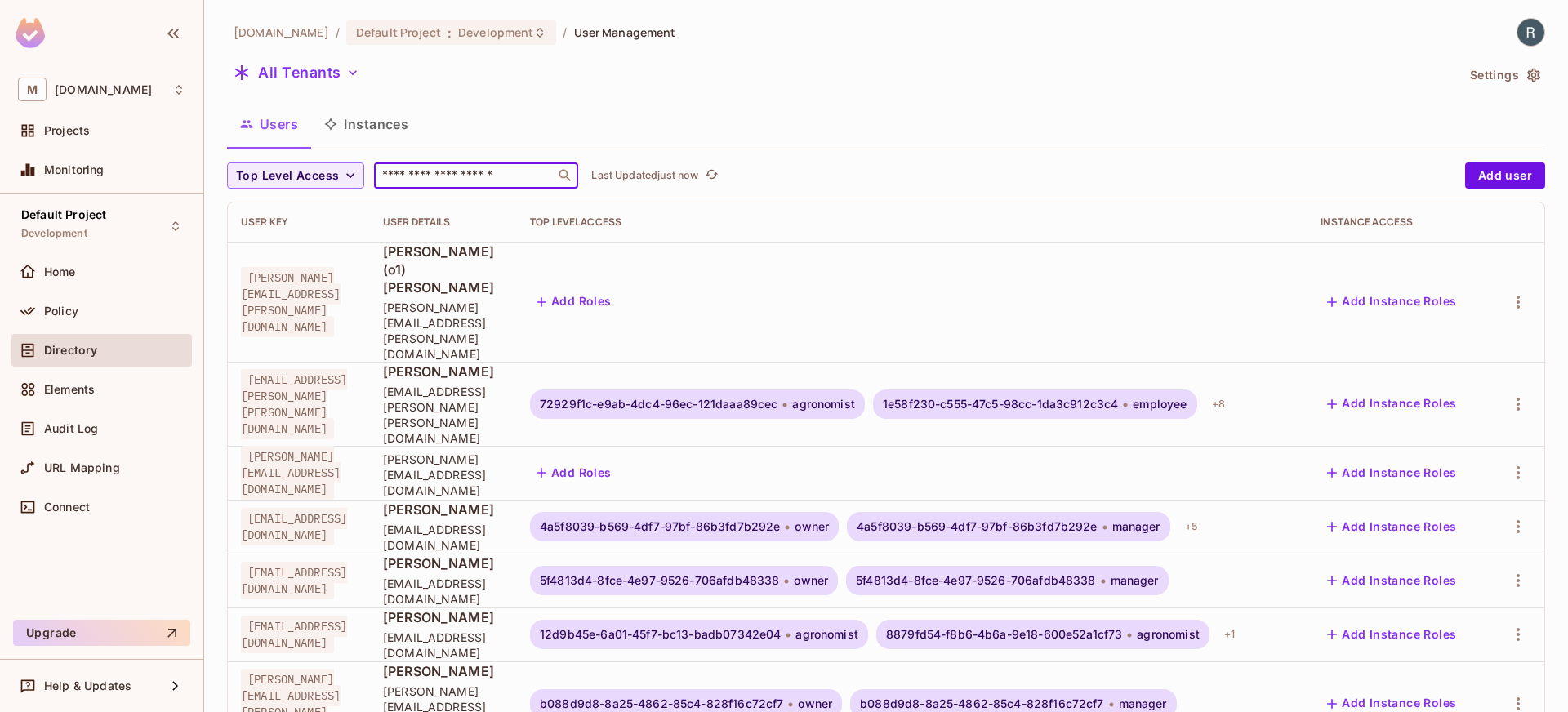
click at [465, 182] on input "text" at bounding box center [465, 175] width 171 height 16
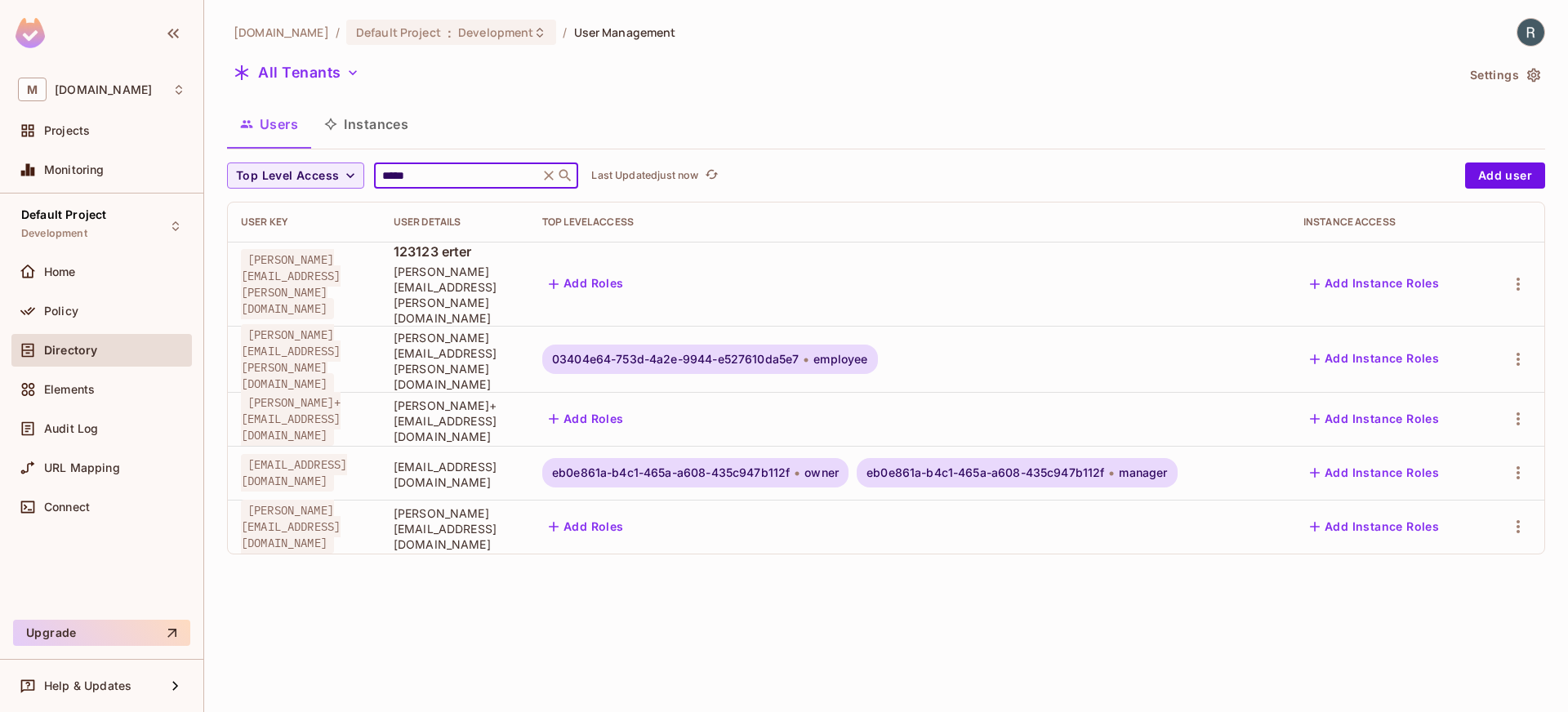
type input "*****"
click at [339, 454] on span "[EMAIL_ADDRESS][DOMAIN_NAME]" at bounding box center [293, 473] width 106 height 37
copy tr "[EMAIL_ADDRESS][DOMAIN_NAME]"
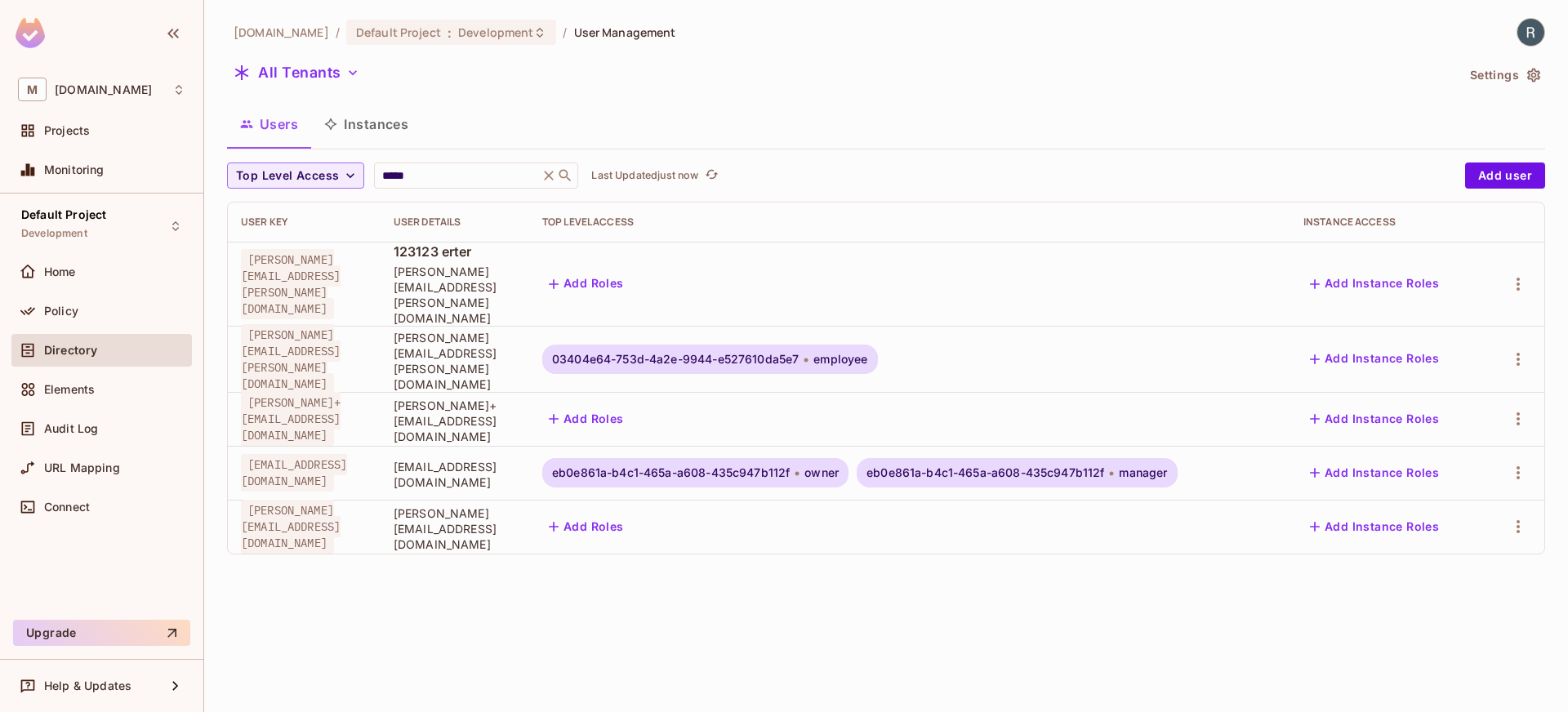
click at [685, 585] on div "[DOMAIN_NAME] / Default Project : Development / User Management All Tenants Set…" at bounding box center [886, 356] width 1364 height 712
click at [341, 262] on span "[PERSON_NAME][EMAIL_ADDRESS][PERSON_NAME][DOMAIN_NAME]" at bounding box center [290, 284] width 99 height 70
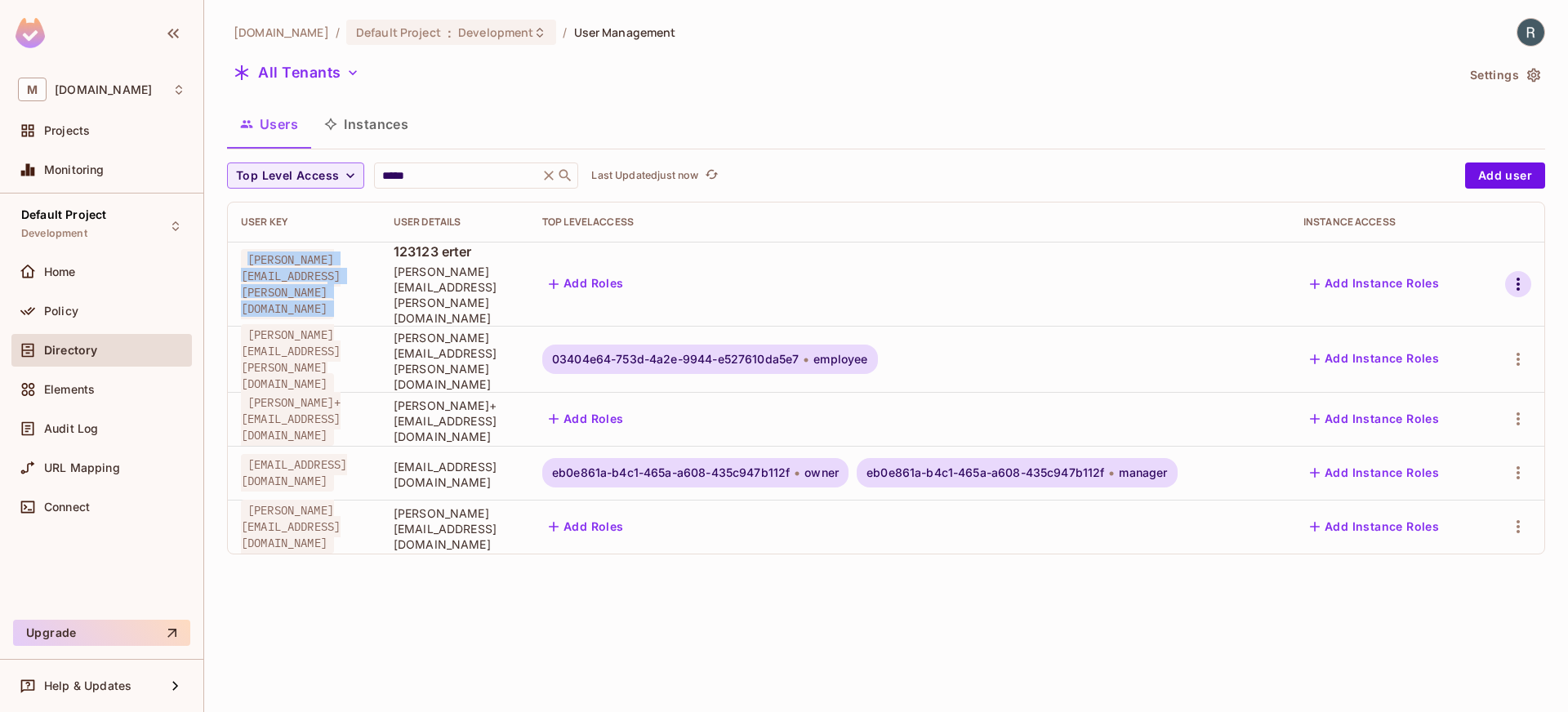
click at [1509, 274] on icon "button" at bounding box center [1517, 284] width 20 height 20
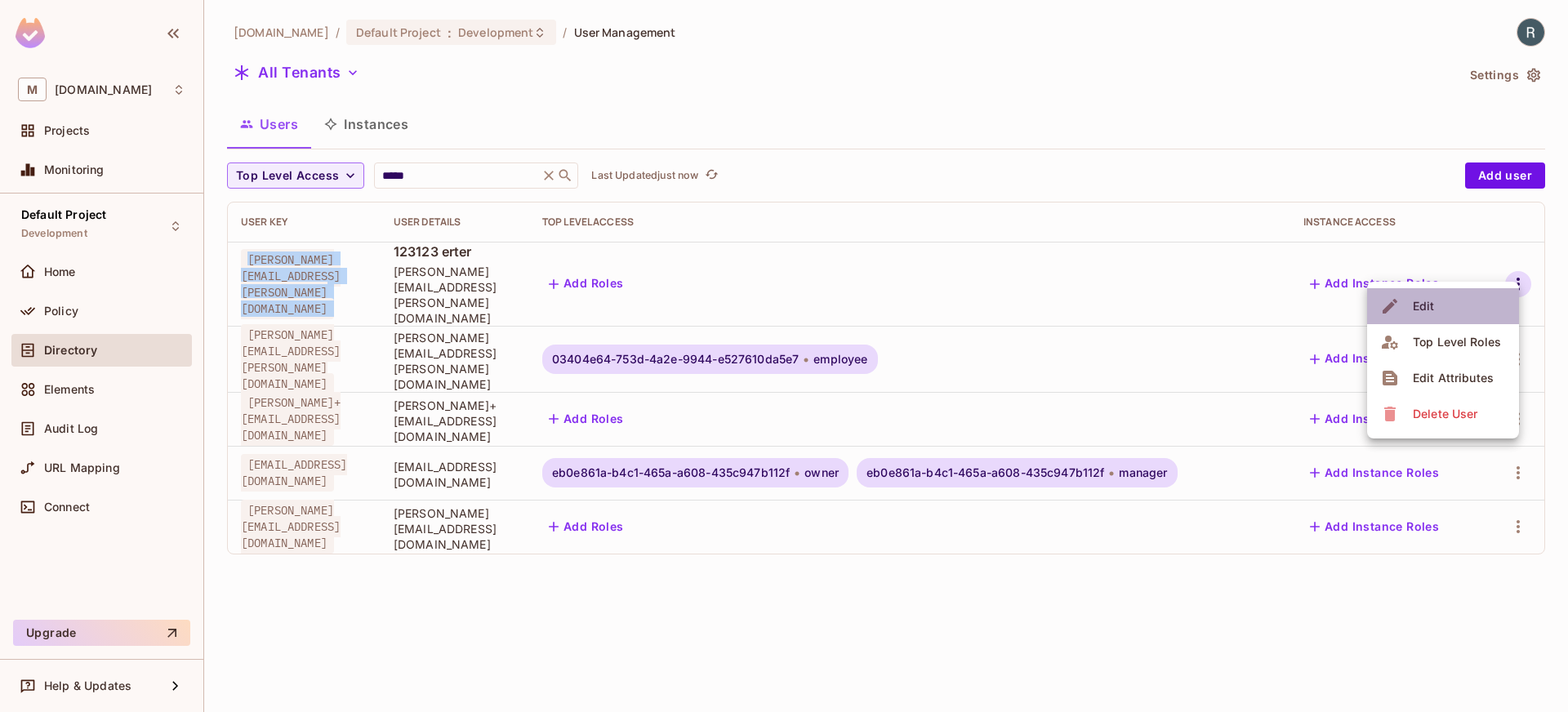
click at [1443, 309] on li "Edit" at bounding box center [1442, 306] width 152 height 36
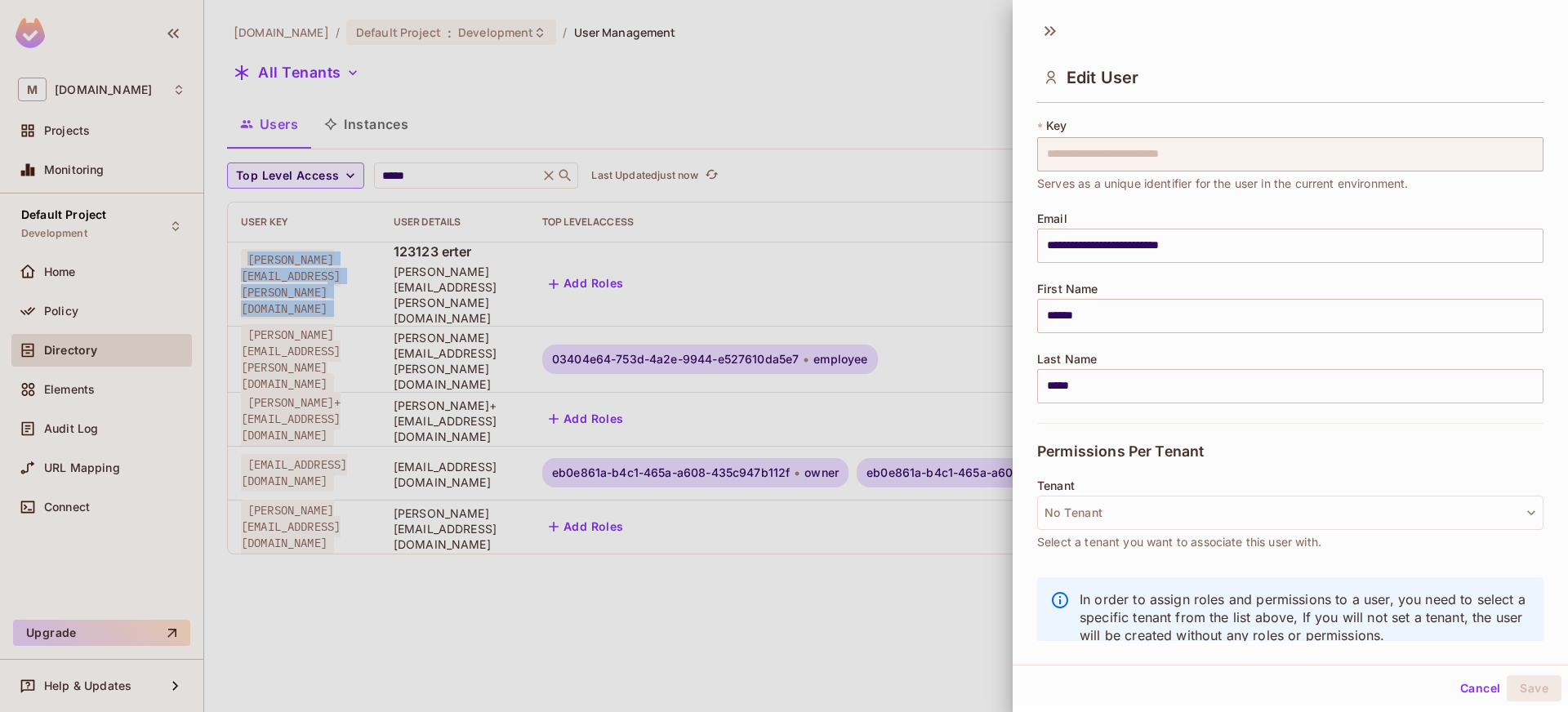
scroll to position [60, 0]
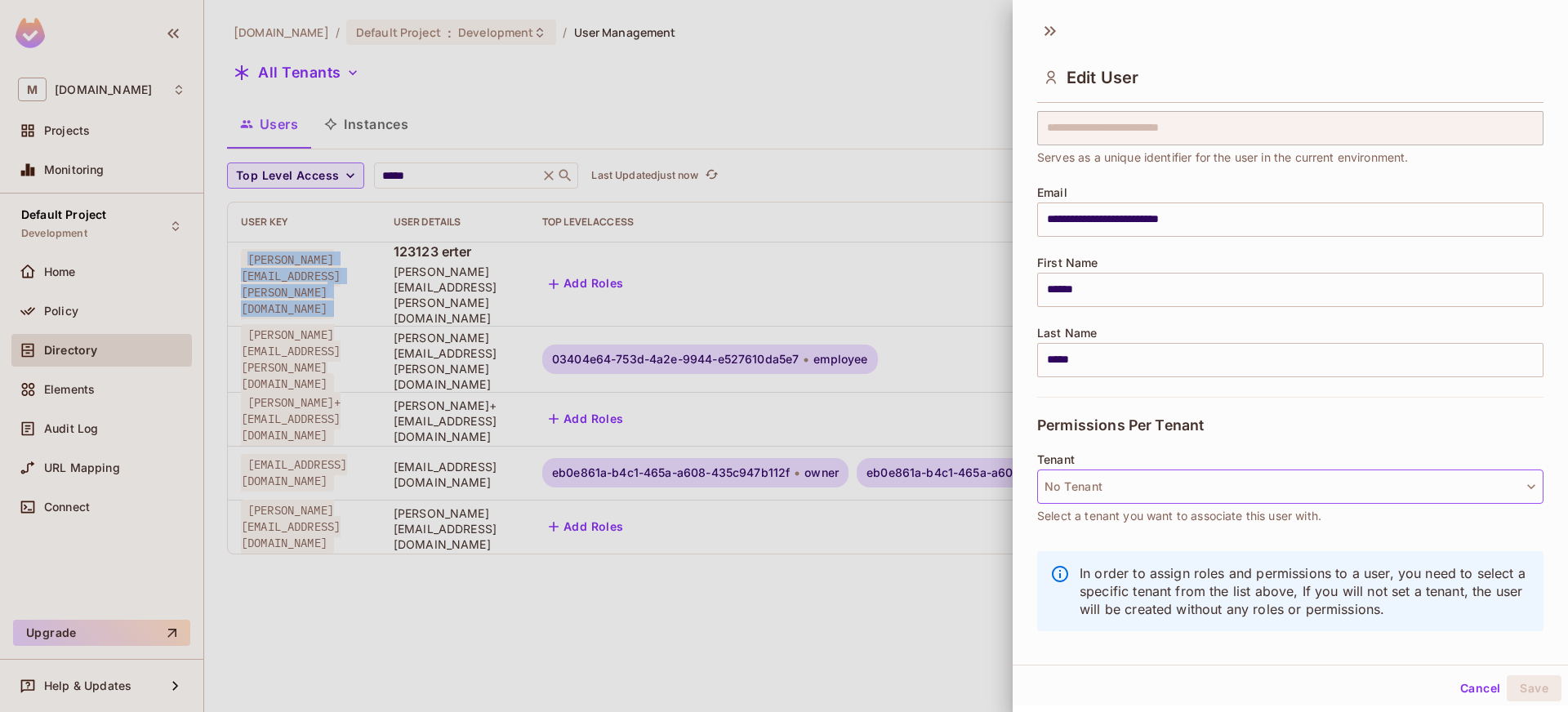
click at [1185, 484] on button "No Tenant" at bounding box center [1290, 486] width 507 height 35
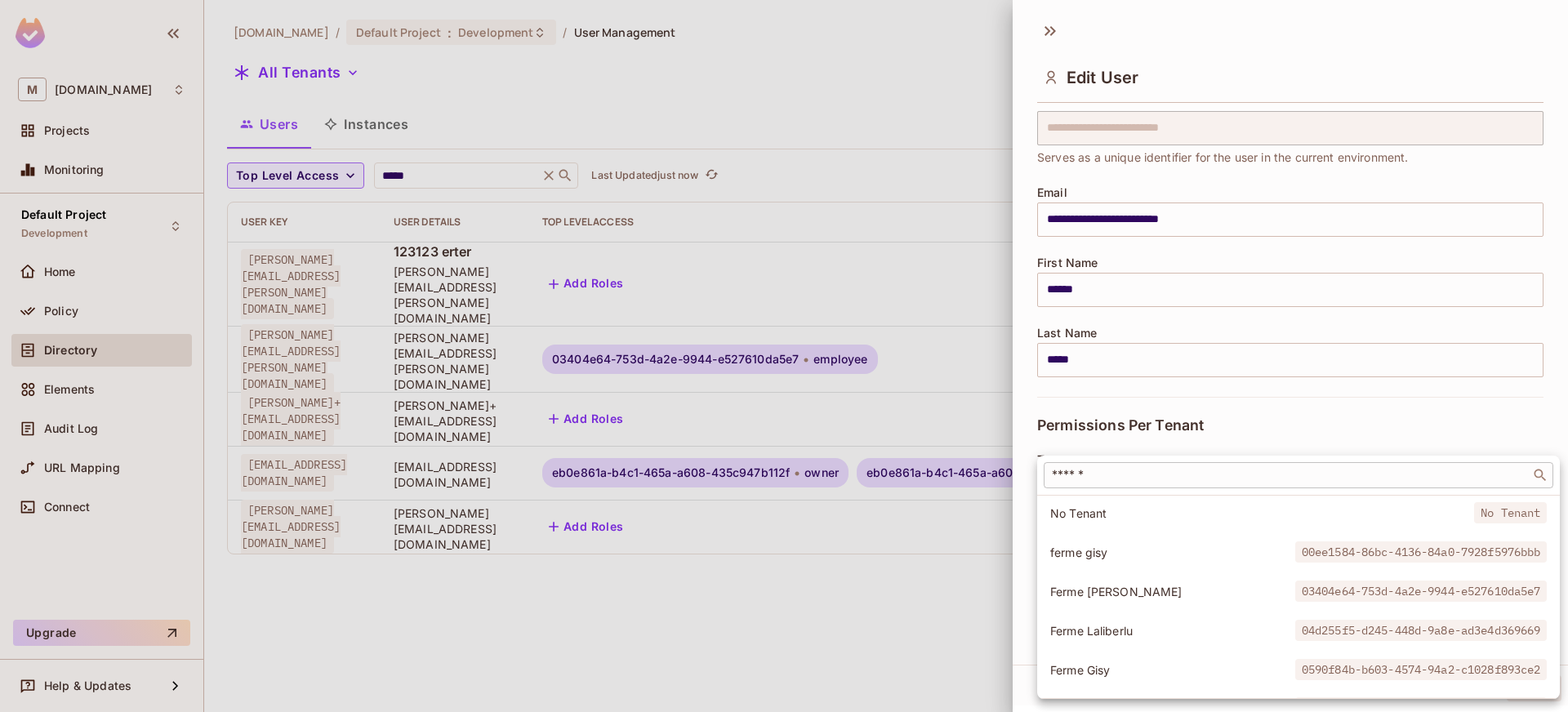
click at [1170, 485] on div "​" at bounding box center [1298, 475] width 510 height 26
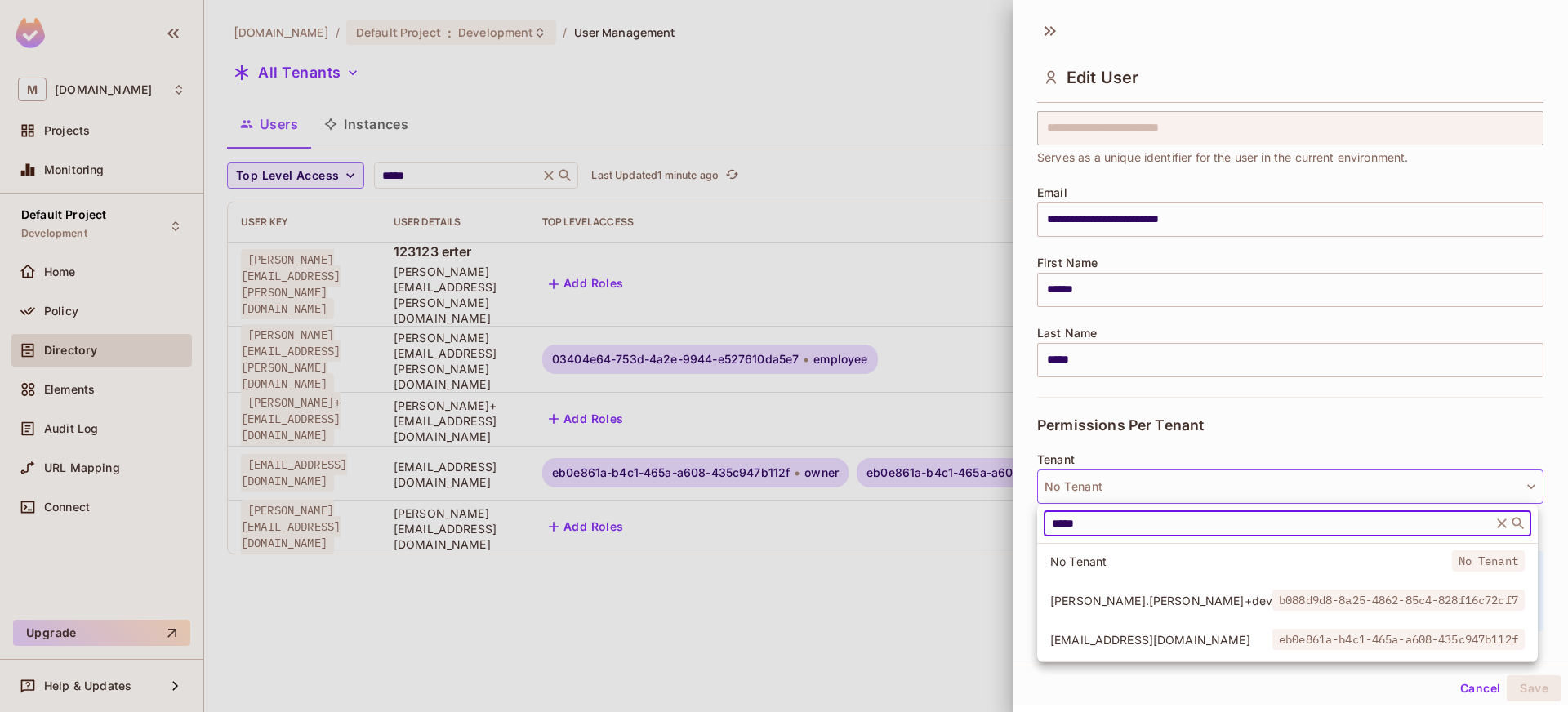
type input "*****"
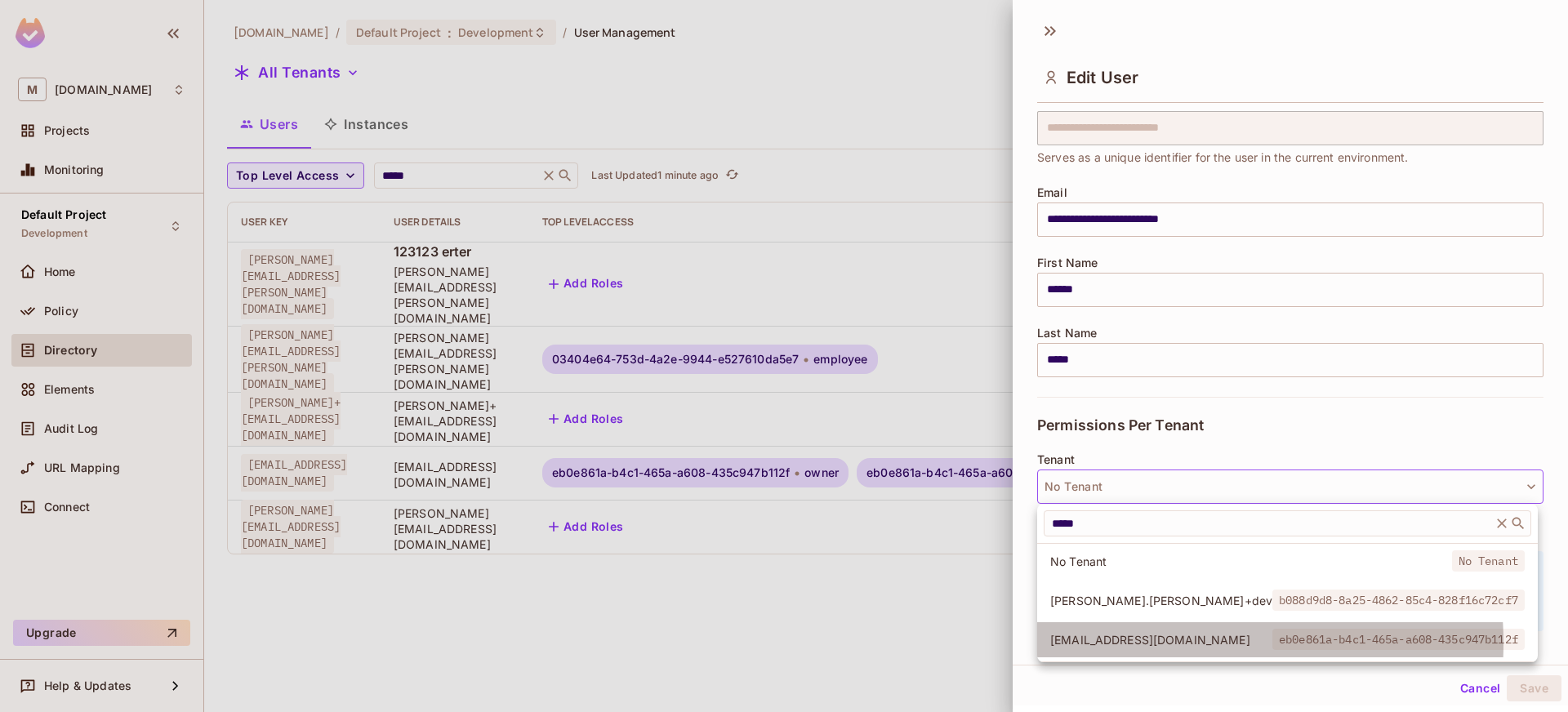
click at [1136, 644] on span "[EMAIL_ADDRESS][DOMAIN_NAME]" at bounding box center [1161, 640] width 222 height 16
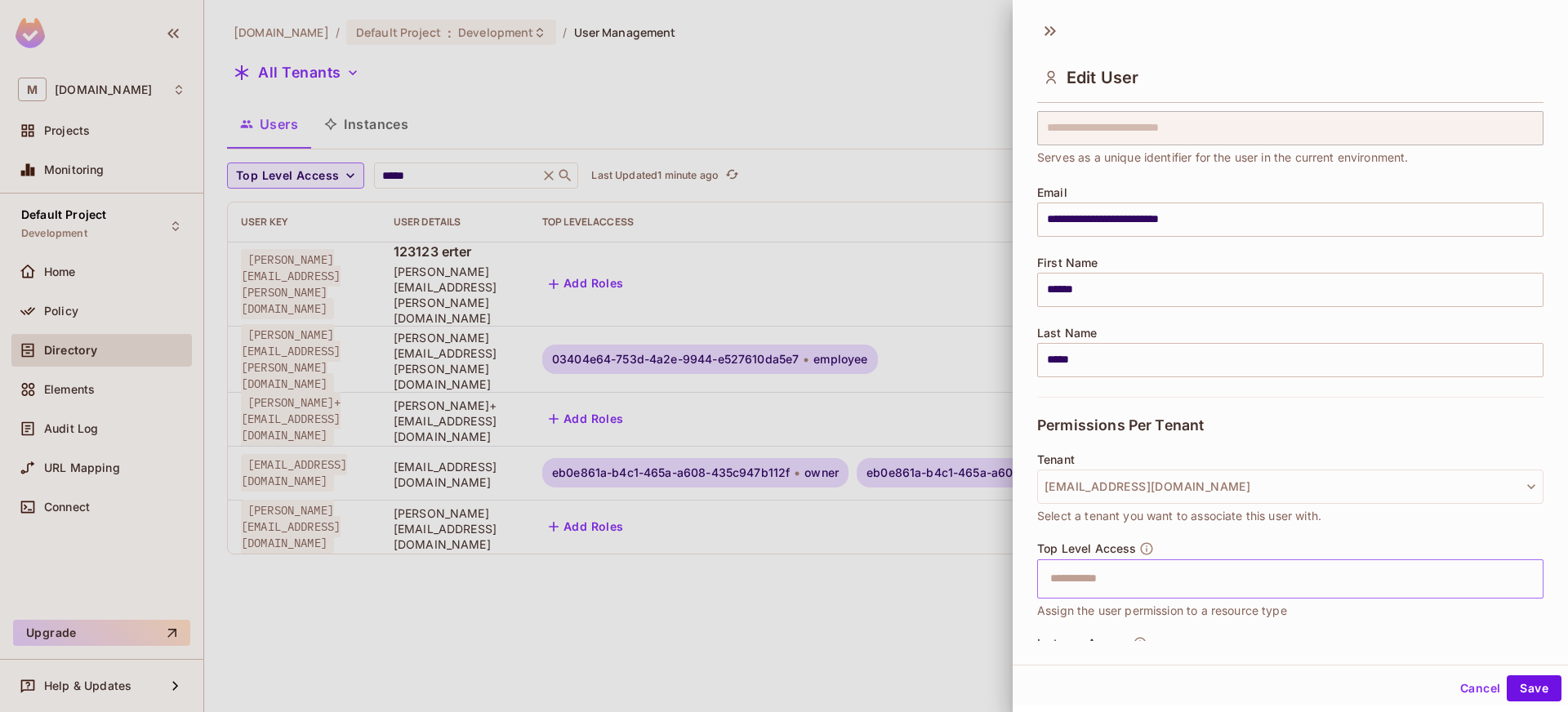
click at [1145, 585] on input "text" at bounding box center [1276, 579] width 471 height 33
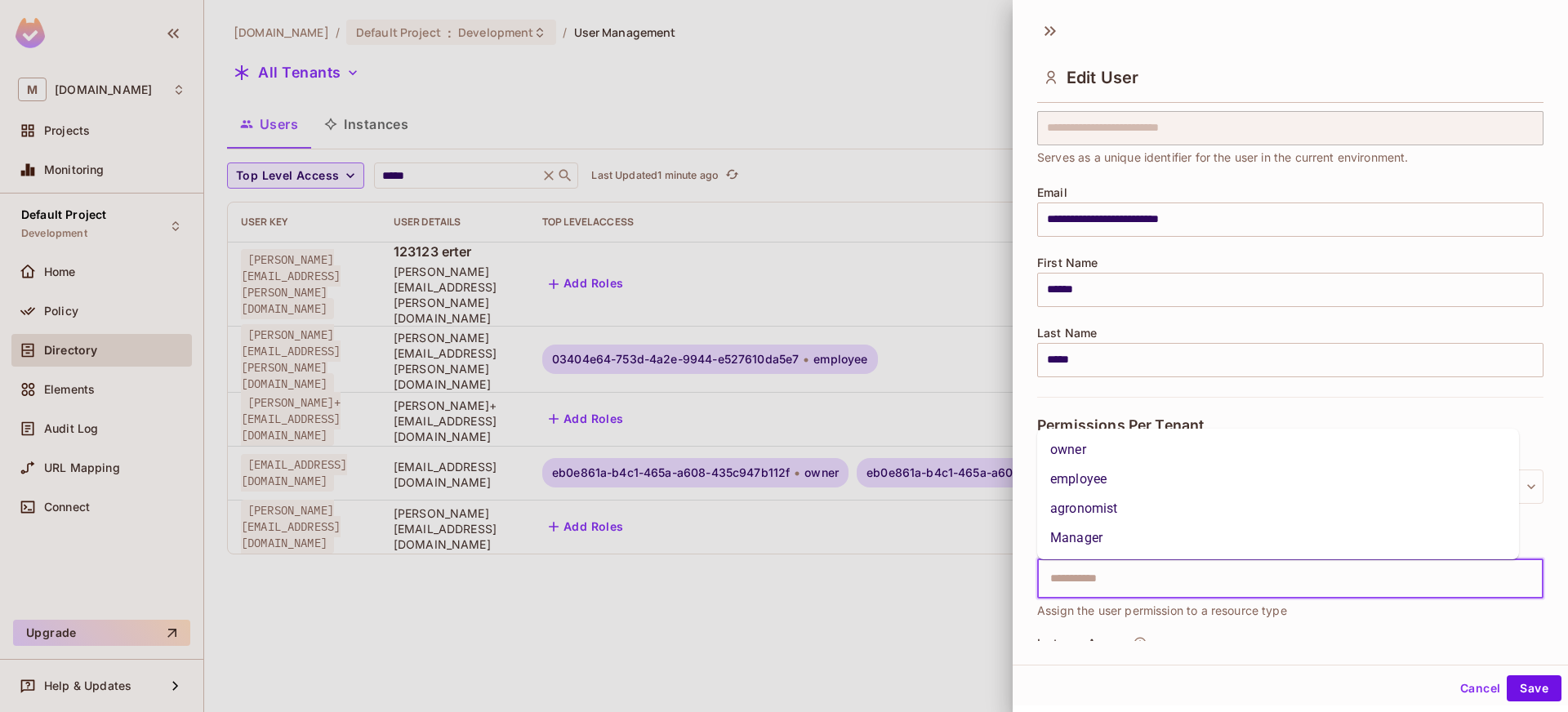
click at [1087, 454] on li "owner" at bounding box center [1278, 450] width 481 height 29
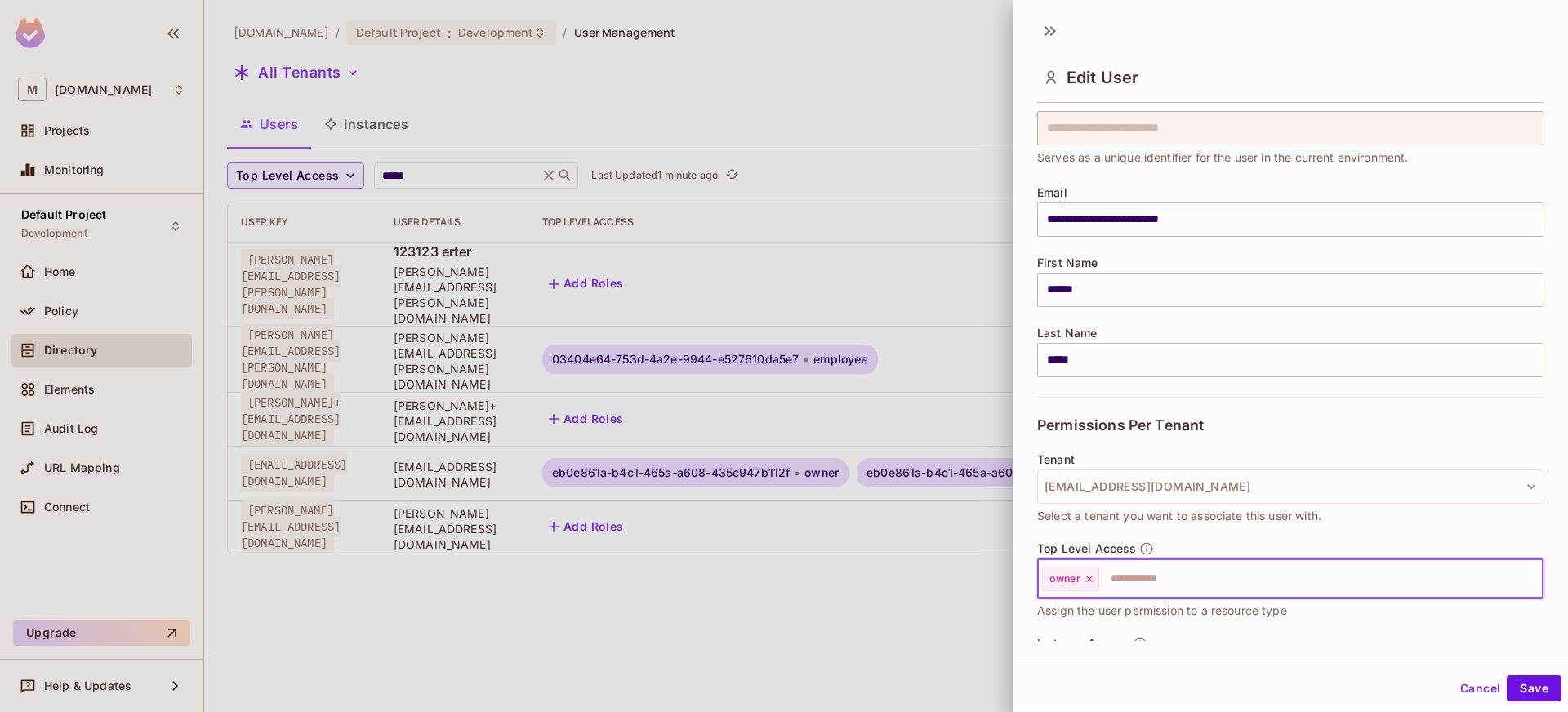
click at [1177, 575] on input "text" at bounding box center [1306, 579] width 411 height 33
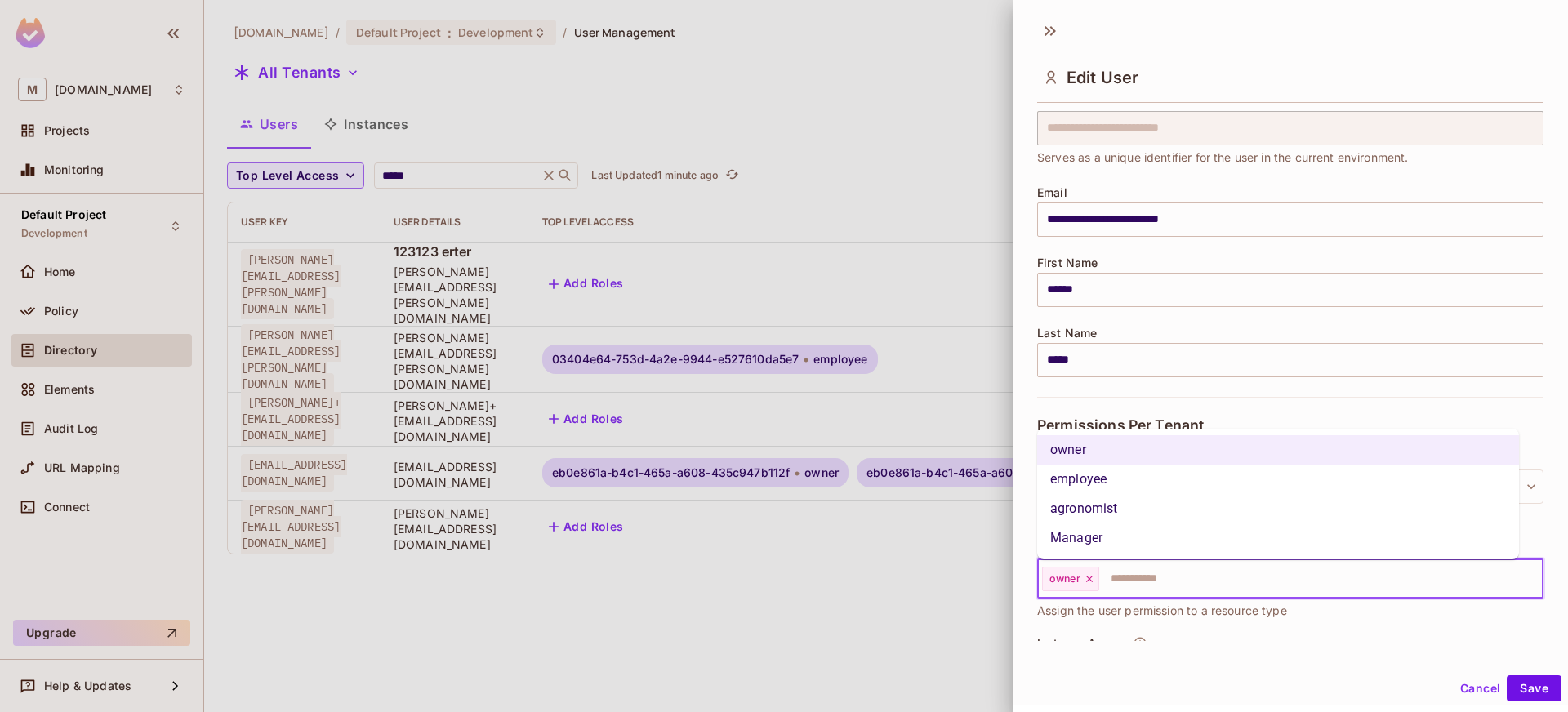
click at [1088, 537] on li "Manager" at bounding box center [1278, 538] width 481 height 29
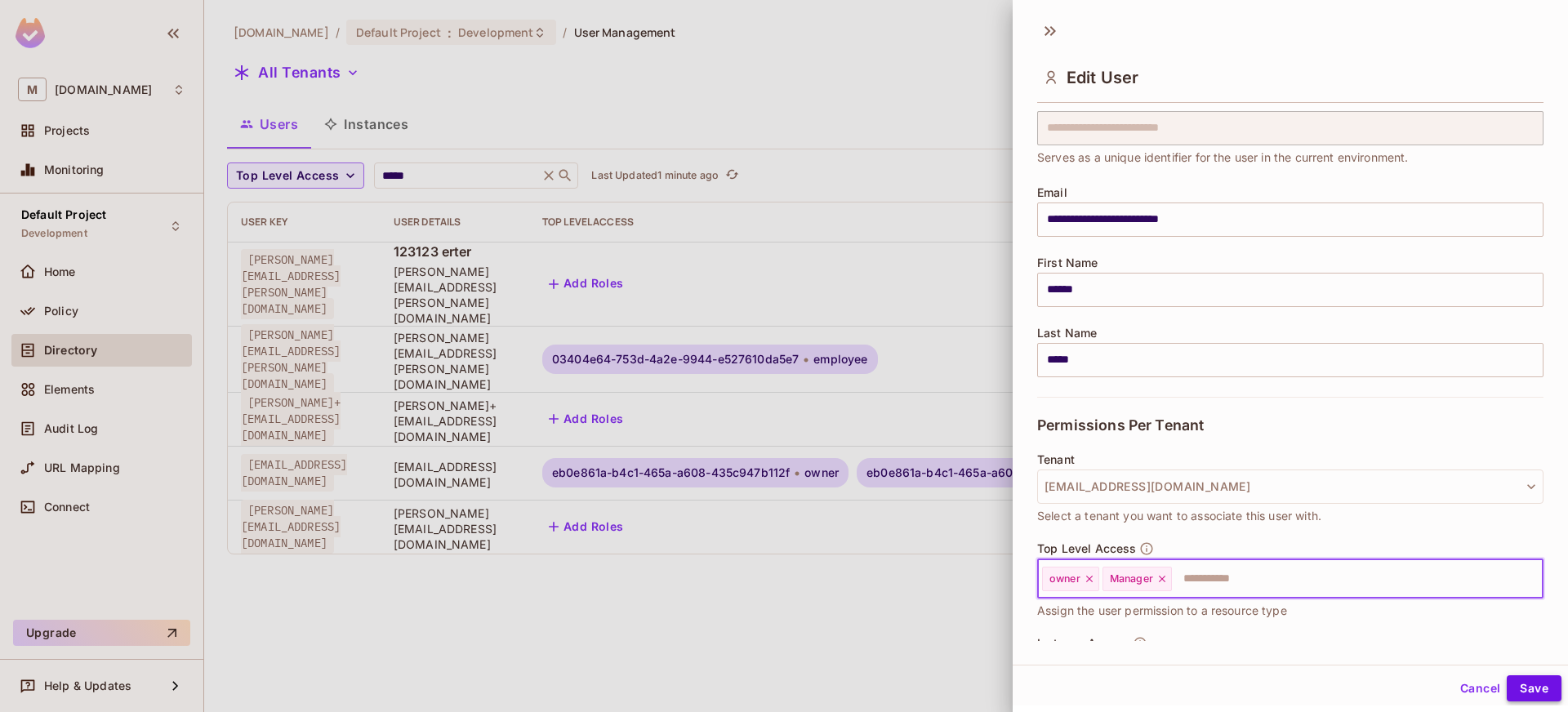
click at [1520, 684] on button "Save" at bounding box center [1534, 689] width 54 height 26
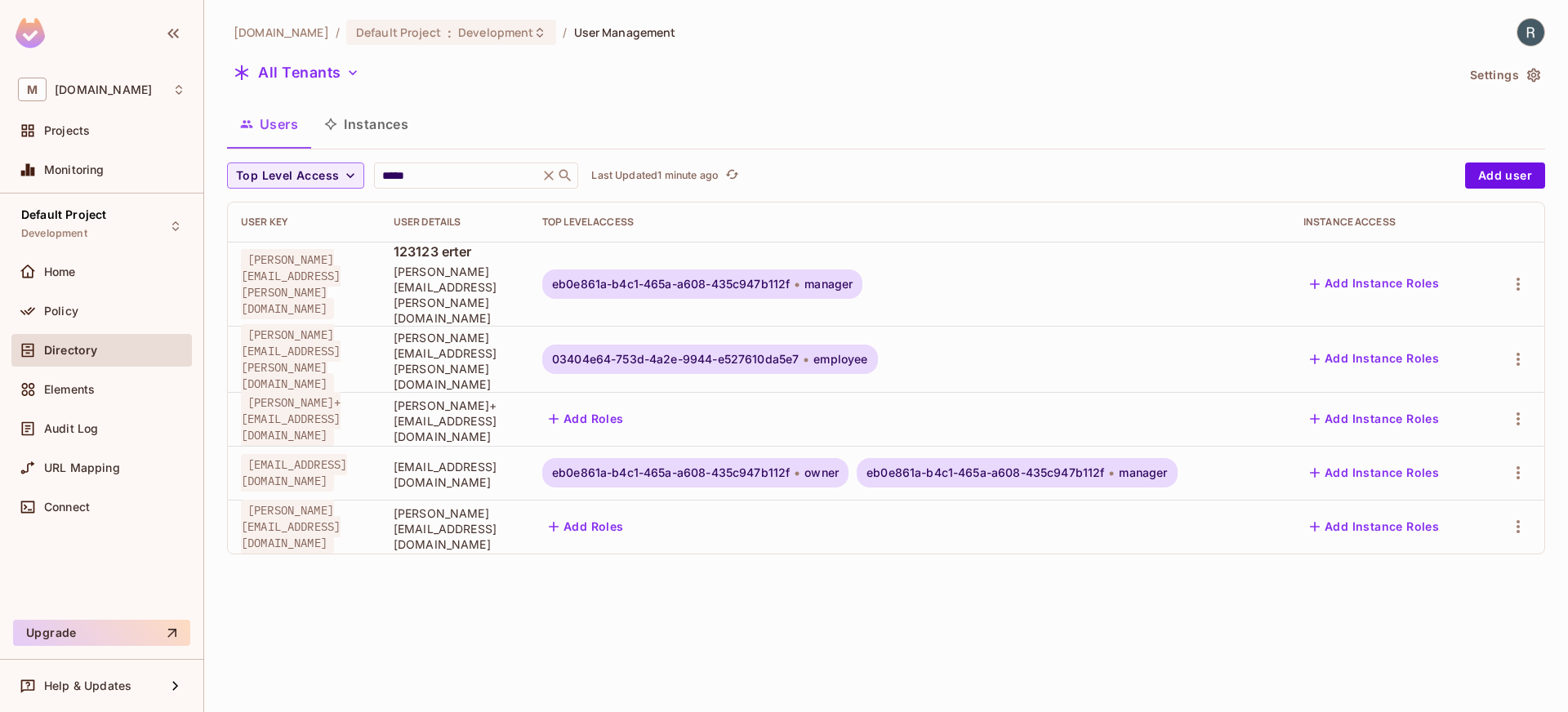
scroll to position [0, 0]
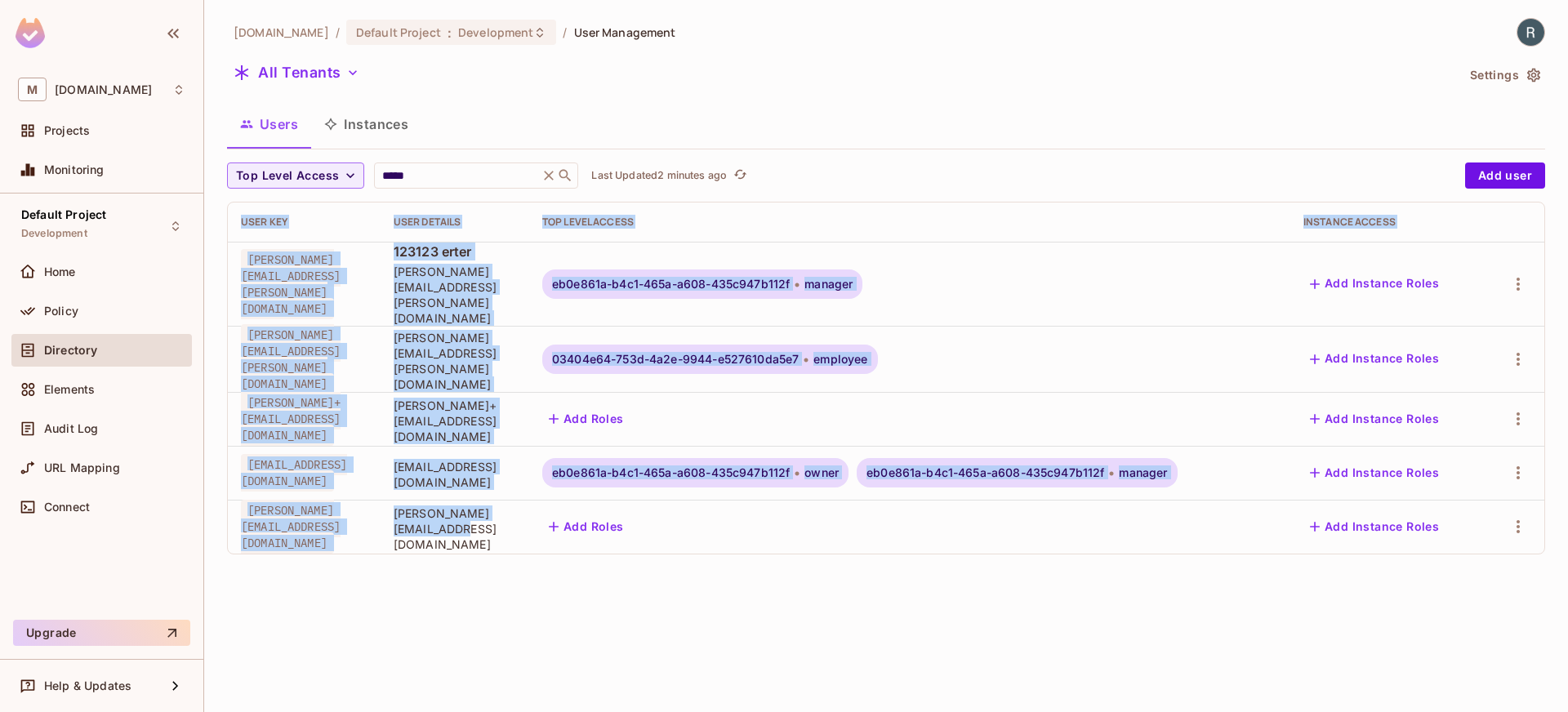
drag, startPoint x: 793, startPoint y: 509, endPoint x: 606, endPoint y: 509, distance: 187.0
click at [606, 509] on tr "[PERSON_NAME][EMAIL_ADDRESS][DOMAIN_NAME] [PERSON_NAME][EMAIL_ADDRESS][DOMAIN_N…" at bounding box center [885, 527] width 1316 height 54
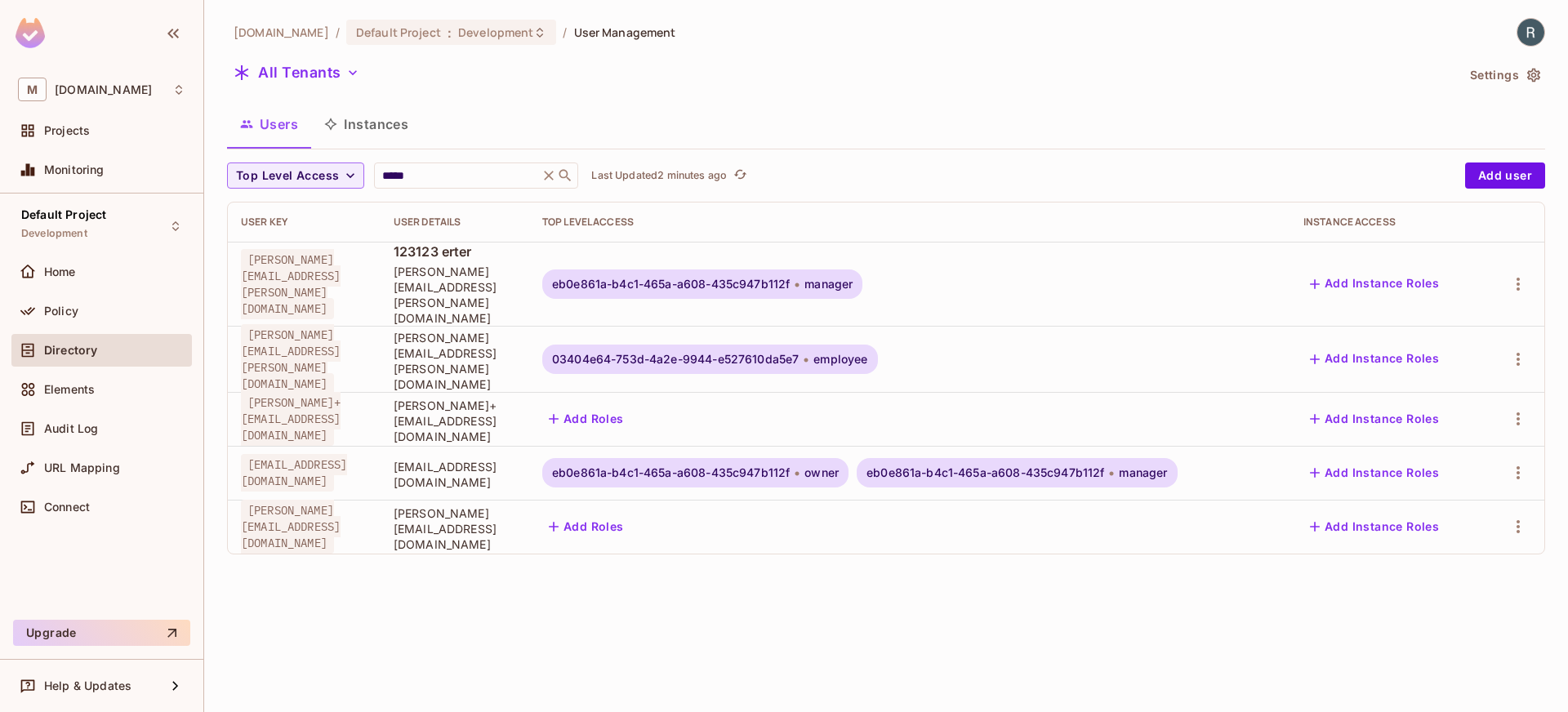
click at [843, 579] on div "[DOMAIN_NAME] / Default Project : Development / User Management All Tenants Set…" at bounding box center [886, 356] width 1364 height 712
click at [1516, 274] on icon "button" at bounding box center [1517, 284] width 20 height 20
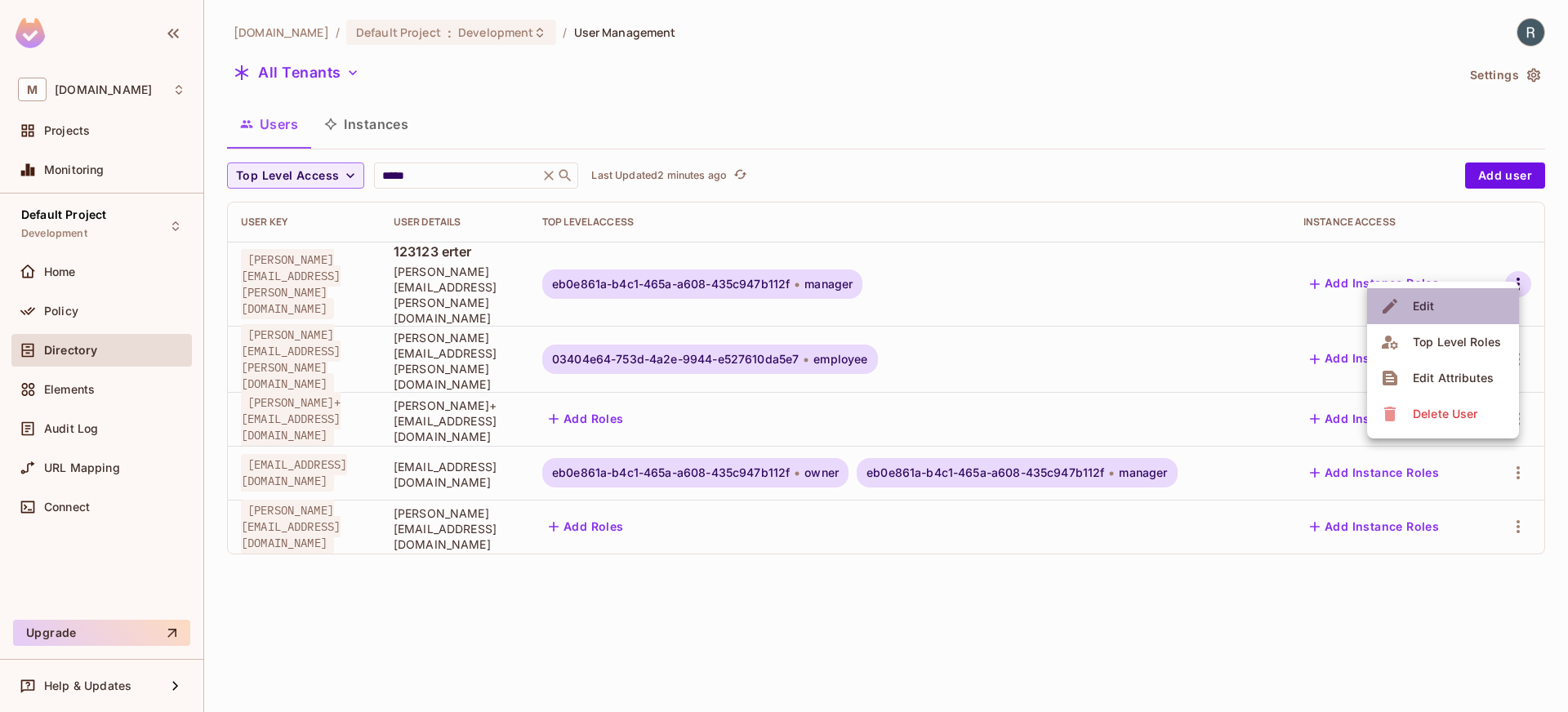
click at [1437, 309] on span "Edit" at bounding box center [1424, 306] width 32 height 26
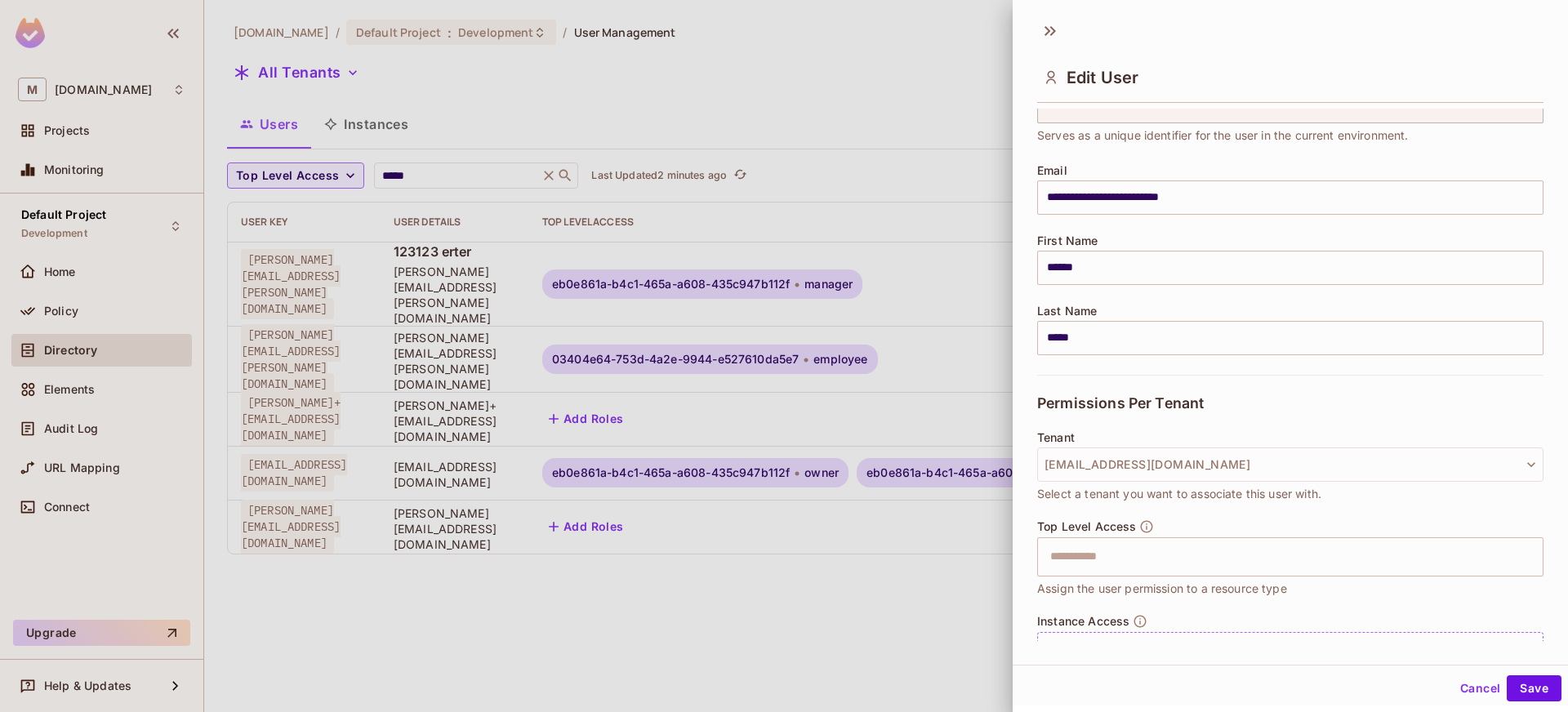
scroll to position [156, 0]
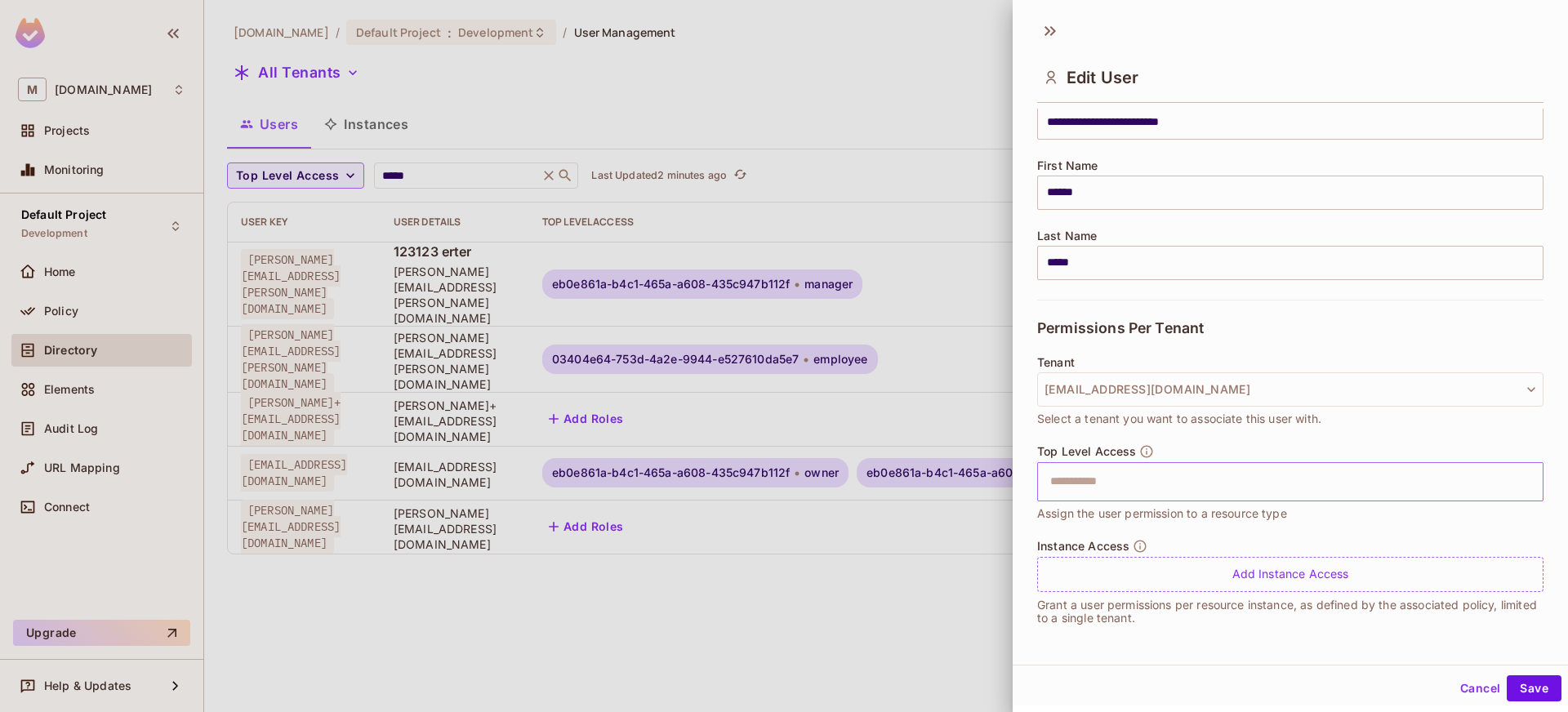
drag, startPoint x: 828, startPoint y: 313, endPoint x: 1132, endPoint y: 468, distance: 341.2
click at [1144, 450] on div "**********" at bounding box center [784, 356] width 1568 height 712
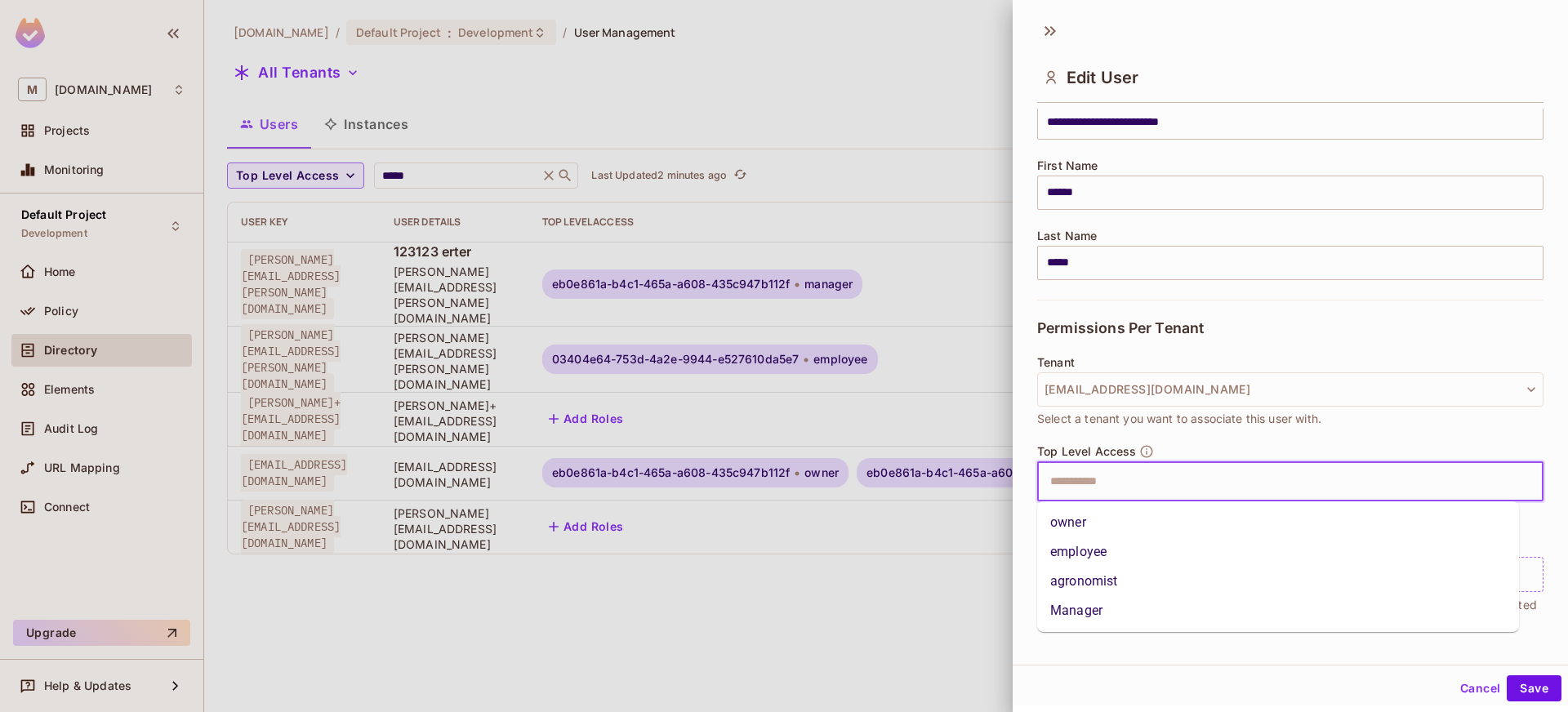
click at [1118, 481] on input "text" at bounding box center [1276, 482] width 471 height 33
click at [1084, 530] on li "owner" at bounding box center [1278, 522] width 481 height 29
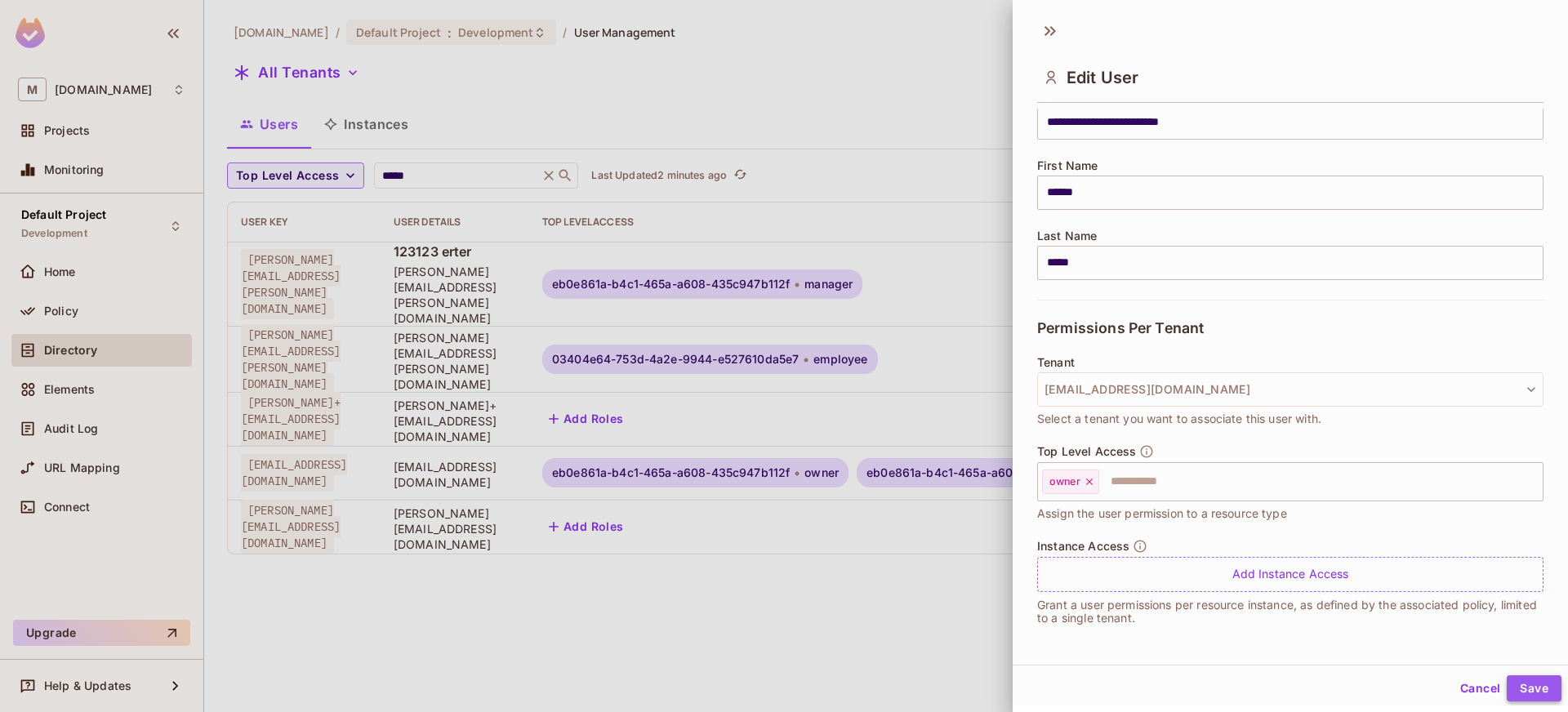
click at [1517, 690] on button "Save" at bounding box center [1534, 689] width 54 height 26
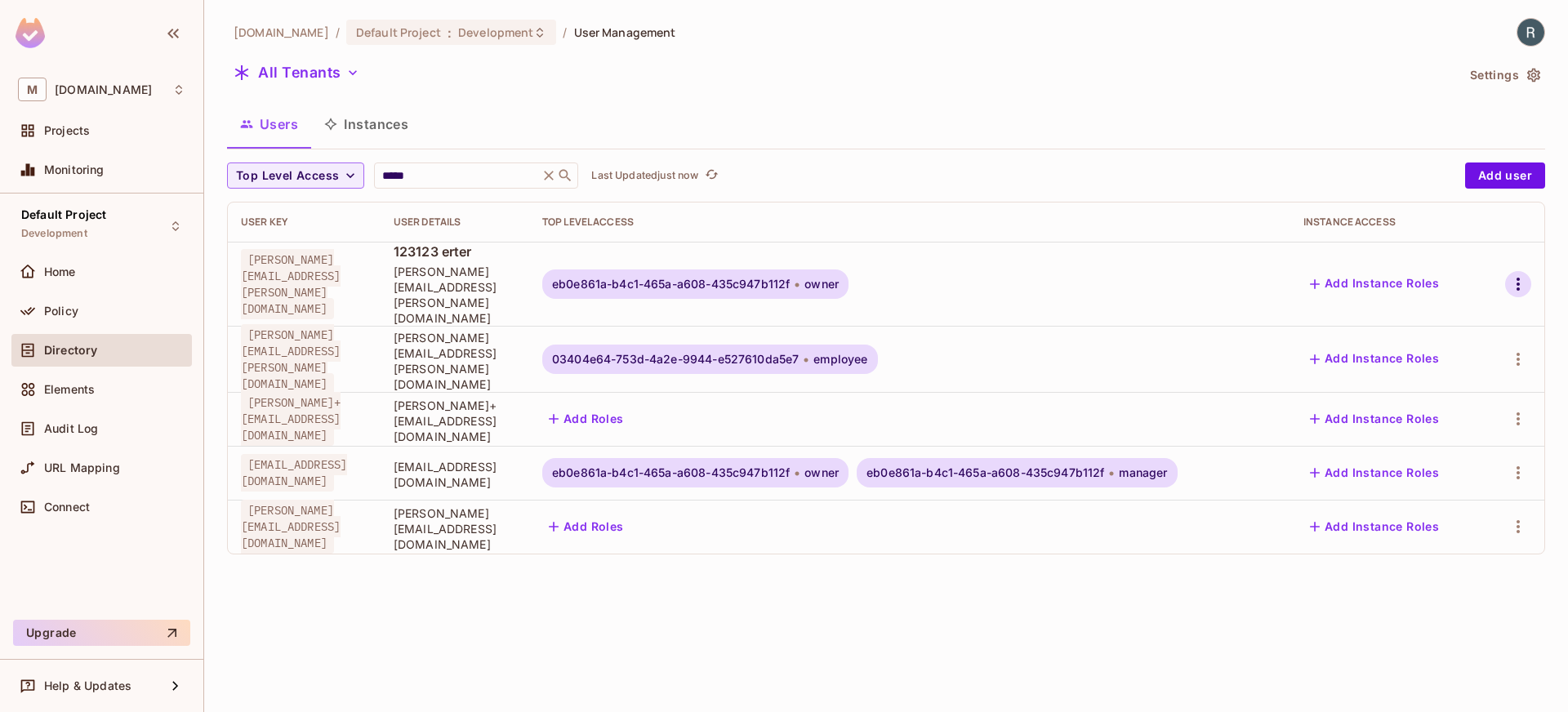
click at [1525, 274] on icon "button" at bounding box center [1517, 284] width 20 height 20
click at [1439, 303] on li "Edit" at bounding box center [1442, 306] width 152 height 36
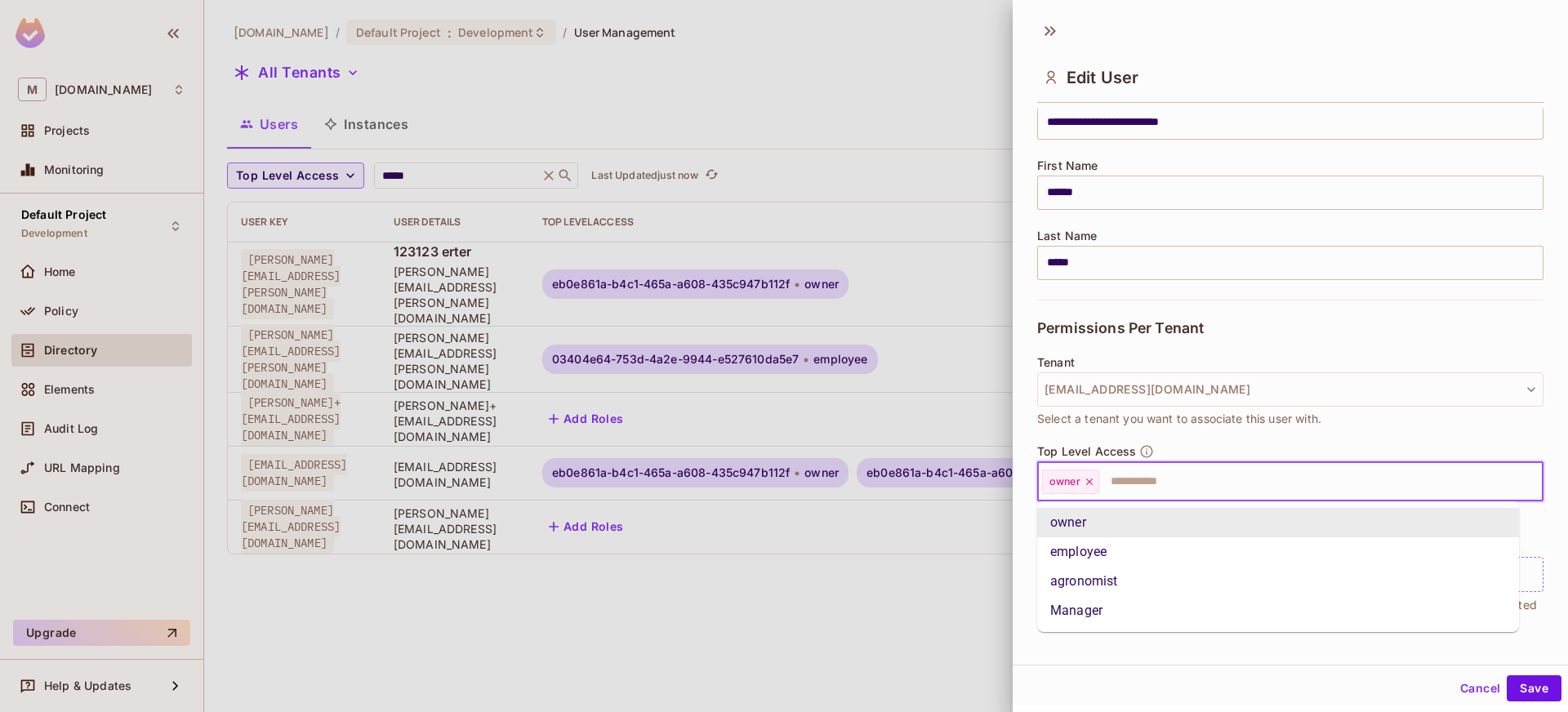
click at [1176, 482] on input "text" at bounding box center [1306, 482] width 411 height 33
click at [1098, 601] on li "Manager" at bounding box center [1278, 610] width 481 height 29
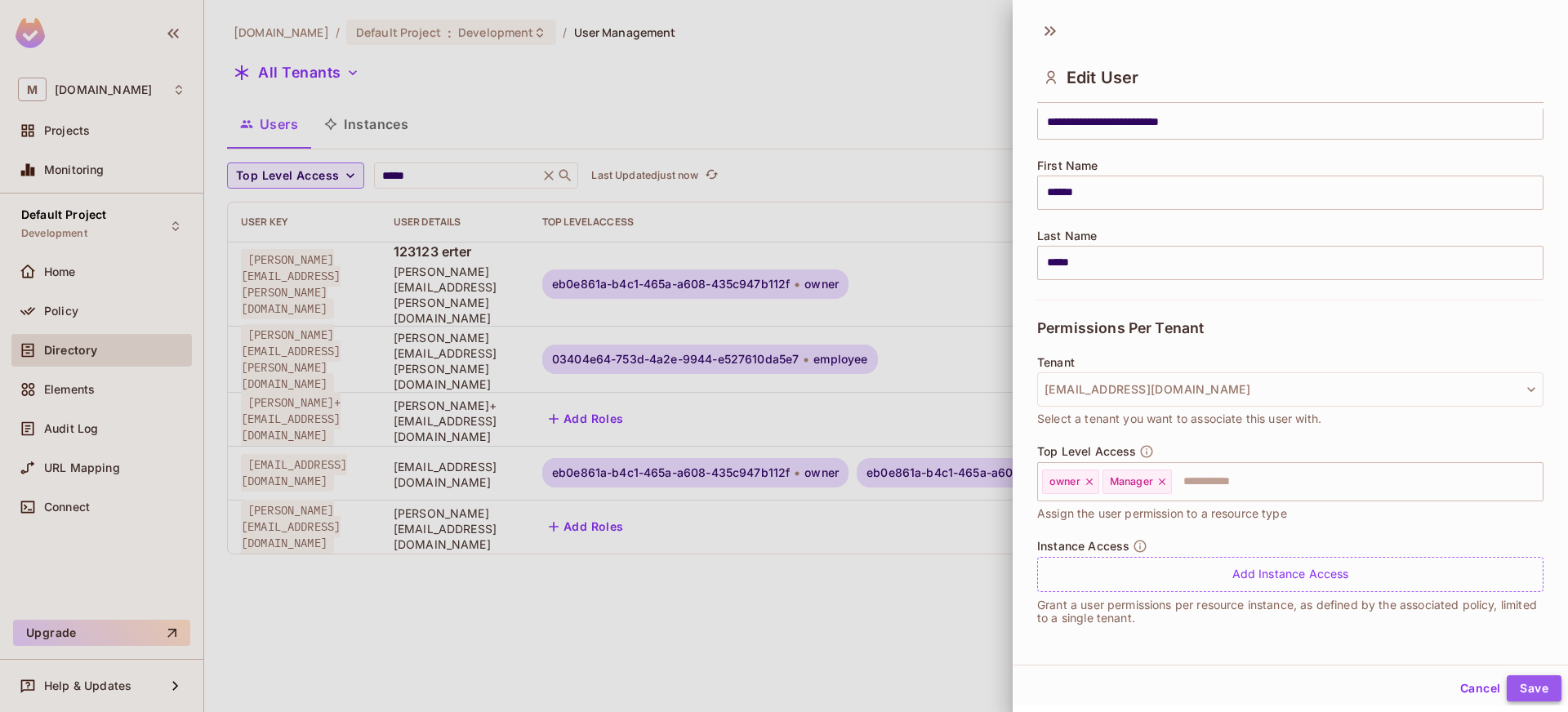
click at [1507, 684] on button "Save" at bounding box center [1534, 689] width 54 height 26
